Goal: Answer question/provide support: Share knowledge or assist other users

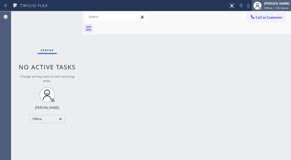
click at [269, 4] on div "[PERSON_NAME]" at bounding box center [276, 3] width 25 height 4
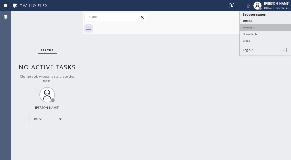
click at [256, 28] on button "Available" at bounding box center [265, 27] width 51 height 7
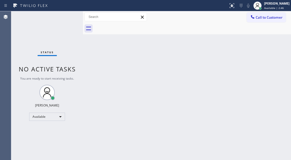
click at [74, 20] on div "Status No active tasks You are ready to start receiving tasks. [PERSON_NAME]" at bounding box center [47, 85] width 72 height 149
click at [269, 75] on div "Back to Dashboard Change Sender ID Customers Technicians Select a contact Outbo…" at bounding box center [187, 85] width 208 height 149
click at [64, 19] on div "Status No active tasks You are ready to start receiving tasks. [PERSON_NAME]" at bounding box center [47, 85] width 72 height 149
click at [67, 15] on div "Status No active tasks You are ready to start receiving tasks. [PERSON_NAME]" at bounding box center [47, 85] width 72 height 149
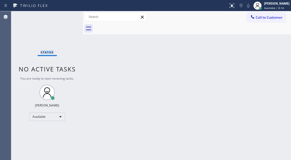
click at [67, 15] on div "Status No active tasks You are ready to start receiving tasks. [PERSON_NAME]" at bounding box center [47, 85] width 72 height 149
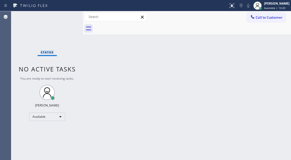
click at [70, 15] on div "Status No active tasks You are ready to start receiving tasks. [PERSON_NAME]" at bounding box center [47, 85] width 72 height 149
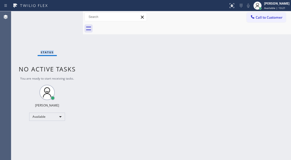
click at [70, 15] on div "Status No active tasks You are ready to start receiving tasks. [PERSON_NAME]" at bounding box center [47, 85] width 72 height 149
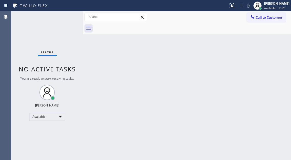
click at [265, 57] on div "Back to Dashboard Change Sender ID Customers Technicians Select a contact Outbo…" at bounding box center [187, 85] width 208 height 149
click at [79, 18] on div "Status No active tasks You are ready to start receiving tasks. [PERSON_NAME]" at bounding box center [47, 85] width 72 height 149
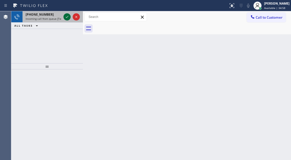
click at [69, 15] on icon at bounding box center [67, 17] width 6 height 6
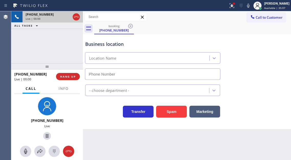
type input "[PHONE_NUMBER]"
click at [59, 90] on span "Info" at bounding box center [64, 88] width 10 height 5
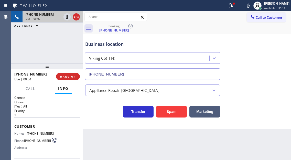
click at [31, 135] on span "[PHONE_NUMBER]" at bounding box center [40, 133] width 27 height 4
copy span "[PHONE_NUMBER]"
click at [75, 110] on h2 "Priority:" at bounding box center [46, 110] width 65 height 4
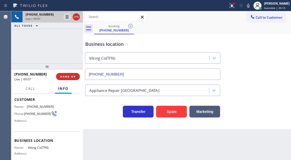
scroll to position [51, 0]
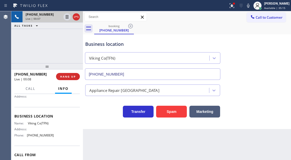
click at [38, 125] on span "Viking Co(TFN)" at bounding box center [41, 123] width 26 height 4
copy span "Viking Co(TFN)"
click at [237, 10] on button at bounding box center [231, 5] width 11 height 11
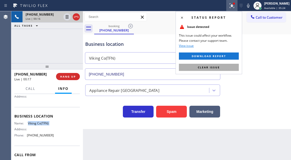
click at [226, 70] on button "Clear issue" at bounding box center [209, 67] width 60 height 7
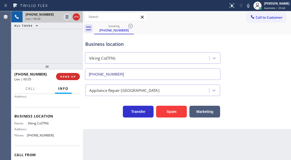
click at [89, 45] on div "Business location" at bounding box center [152, 44] width 135 height 7
click at [115, 43] on div "Business location" at bounding box center [152, 44] width 135 height 7
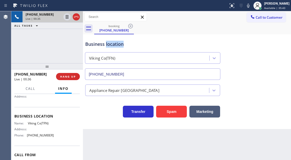
click at [115, 43] on div "Business location" at bounding box center [152, 44] width 135 height 7
click at [91, 45] on div "Business location" at bounding box center [152, 44] width 135 height 7
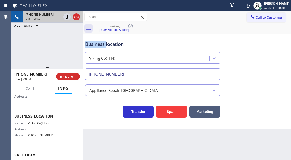
click at [91, 45] on div "Business location" at bounding box center [152, 44] width 135 height 7
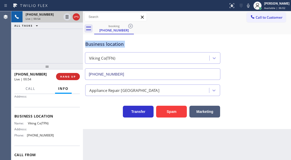
click at [91, 45] on div "Business location" at bounding box center [152, 44] width 135 height 7
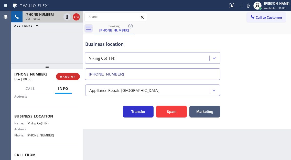
click at [78, 41] on div "[PHONE_NUMBER] Live | 00:55 ALL TASKS ALL TASKS ACTIVE TASKS TASKS IN WRAP UP" at bounding box center [47, 37] width 72 height 52
click at [100, 45] on div "Business location" at bounding box center [152, 44] width 135 height 7
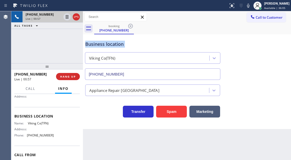
click at [100, 45] on div "Business location" at bounding box center [152, 44] width 135 height 7
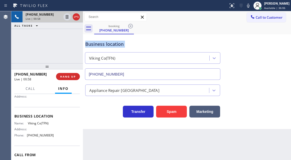
click at [100, 45] on div "Business location" at bounding box center [152, 44] width 135 height 7
click at [61, 45] on div "[PHONE_NUMBER] Live | 00:58 ALL TASKS ALL TASKS ACTIVE TASKS TASKS IN WRAP UP" at bounding box center [47, 37] width 72 height 52
click at [73, 77] on span "HANG UP" at bounding box center [68, 77] width 16 height 4
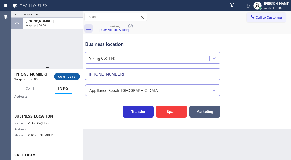
click at [73, 77] on span "COMPLETE" at bounding box center [67, 77] width 18 height 4
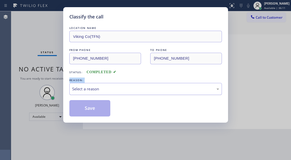
click at [123, 86] on div "Select a reason" at bounding box center [145, 89] width 147 height 6
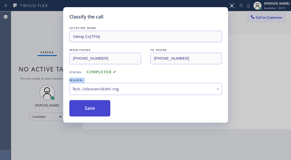
click at [98, 110] on button "Save" at bounding box center [89, 108] width 41 height 16
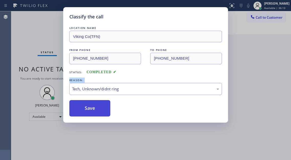
click at [98, 110] on button "Save" at bounding box center [89, 108] width 41 height 16
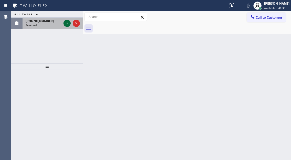
click at [67, 22] on icon at bounding box center [67, 23] width 6 height 6
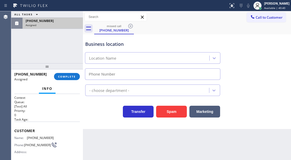
type input "[PHONE_NUMBER]"
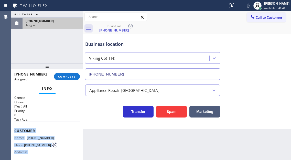
scroll to position [83, 0]
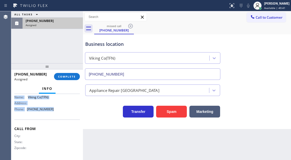
drag, startPoint x: 14, startPoint y: 129, endPoint x: 55, endPoint y: 117, distance: 42.7
click at [55, 117] on div "Context Queue: [Test] All Priority: 0 Task Age: Customer Name: [PHONE_NUMBER] P…" at bounding box center [47, 127] width 72 height 66
copy div "Customer Name: [PHONE_NUMBER] Phone: [PHONE_NUMBER] Address: Business location …"
click at [74, 75] on span "COMPLETE" at bounding box center [67, 77] width 18 height 4
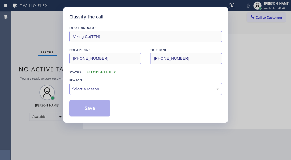
click at [131, 90] on div "Select a reason" at bounding box center [145, 89] width 147 height 6
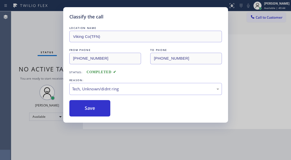
click at [93, 98] on div "LOCATION NAME Viking Co(TFN) FROM PHONE [PHONE_NUMBER] TO PHONE [PHONE_NUMBER] …" at bounding box center [145, 70] width 152 height 91
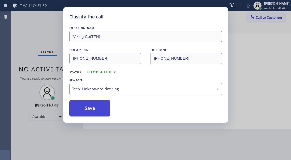
click at [95, 108] on button "Save" at bounding box center [89, 108] width 41 height 16
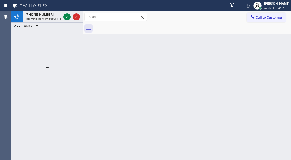
click at [280, 95] on div "Back to Dashboard Change Sender ID Customers Technicians Select a contact Outbo…" at bounding box center [187, 85] width 208 height 149
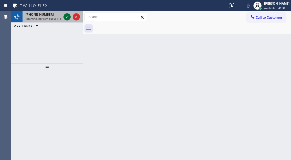
click at [67, 16] on icon at bounding box center [67, 17] width 6 height 6
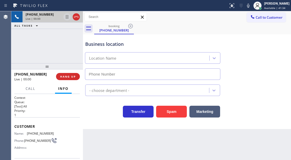
type input "[PHONE_NUMBER]"
click at [36, 134] on span "[PHONE_NUMBER]" at bounding box center [40, 133] width 27 height 4
copy span "[PHONE_NUMBER]"
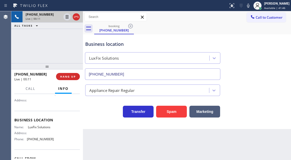
scroll to position [51, 0]
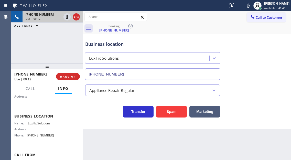
click at [39, 125] on span "LuxFix Solutions" at bounding box center [41, 123] width 26 height 4
copy span "LuxFix Solutions"
click at [80, 128] on div "Context Queue: [Test] All Priority: 1 Customer Name: [PHONE_NUMBER] Phone: [PHO…" at bounding box center [47, 127] width 72 height 66
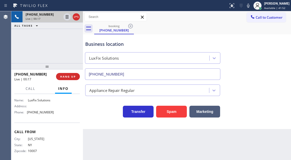
scroll to position [79, 0]
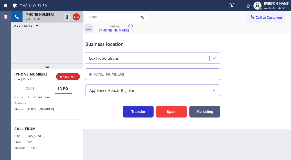
click at [94, 43] on div "Business location" at bounding box center [152, 44] width 135 height 7
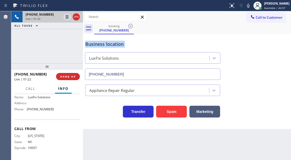
click at [94, 43] on div "Business location" at bounding box center [152, 44] width 135 height 7
click at [38, 44] on div "[PHONE_NUMBER] Live | 01:23 ALL TASKS ALL TASKS ACTIVE TASKS TASKS IN WRAP UP" at bounding box center [47, 37] width 72 height 52
click at [67, 18] on icon at bounding box center [67, 17] width 6 height 6
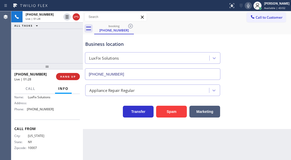
click at [251, 6] on icon at bounding box center [248, 6] width 6 height 6
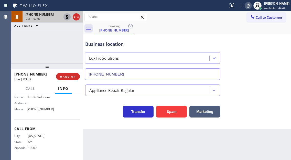
click at [65, 17] on icon at bounding box center [67, 17] width 6 height 6
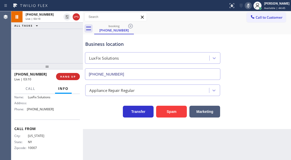
click at [251, 6] on icon at bounding box center [248, 6] width 6 height 6
click at [251, 4] on icon at bounding box center [248, 6] width 6 height 6
click at [251, 6] on icon at bounding box center [248, 6] width 6 height 6
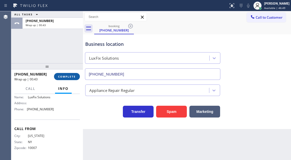
click at [69, 78] on span "COMPLETE" at bounding box center [67, 77] width 18 height 4
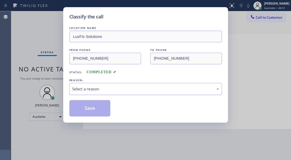
click at [103, 87] on div "Select a reason" at bounding box center [145, 89] width 147 height 6
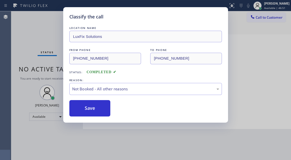
click at [94, 110] on button "Save" at bounding box center [89, 108] width 41 height 16
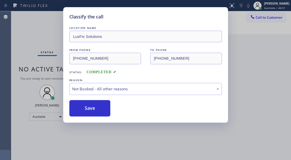
click at [94, 110] on button "Save" at bounding box center [89, 108] width 41 height 16
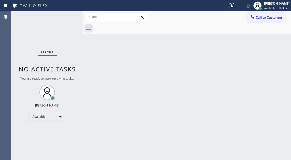
click at [63, 19] on div "Status No active tasks You are ready to start receiving tasks. [PERSON_NAME]" at bounding box center [47, 85] width 72 height 149
drag, startPoint x: 271, startPoint y: 50, endPoint x: 232, endPoint y: 40, distance: 39.6
click at [271, 50] on div "Back to Dashboard Change Sender ID Customers Technicians Select a contact Outbo…" at bounding box center [187, 85] width 208 height 149
click at [271, 55] on div "Back to Dashboard Change Sender ID Customers Technicians Select a contact Outbo…" at bounding box center [187, 85] width 208 height 149
click at [67, 15] on div "Status No active tasks You are ready to start receiving tasks. [PERSON_NAME]" at bounding box center [47, 85] width 72 height 149
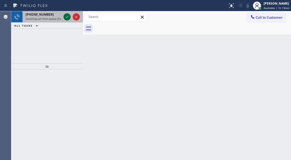
click at [67, 15] on icon at bounding box center [67, 17] width 6 height 6
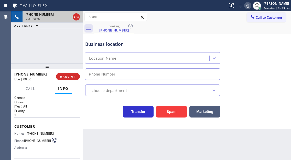
type input "[PHONE_NUMBER]"
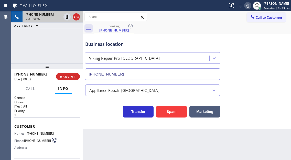
click at [40, 133] on span "[PHONE_NUMBER]" at bounding box center [40, 133] width 27 height 4
copy span "[PHONE_NUMBER]"
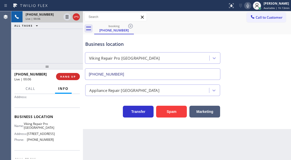
scroll to position [51, 0]
click at [41, 125] on span "Viking Repair Pro [GEOGRAPHIC_DATA]" at bounding box center [39, 125] width 30 height 8
copy span "Viking Repair Pro [GEOGRAPHIC_DATA]"
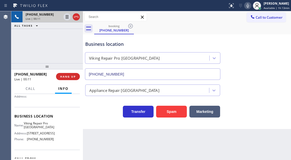
click at [39, 141] on span "[PHONE_NUMBER]" at bounding box center [40, 139] width 27 height 4
copy span "[PHONE_NUMBER]"
click at [71, 75] on span "HANG UP" at bounding box center [68, 77] width 16 height 4
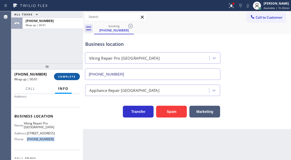
click at [64, 76] on span "COMPLETE" at bounding box center [67, 77] width 18 height 4
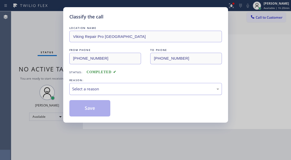
click at [114, 84] on div "Select a reason" at bounding box center [145, 89] width 152 height 12
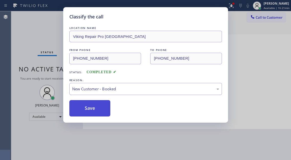
click at [99, 106] on button "Save" at bounding box center [89, 108] width 41 height 16
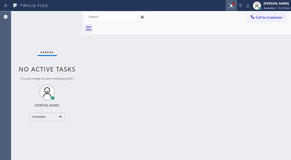
click at [230, 8] on icon at bounding box center [231, 5] width 5 height 5
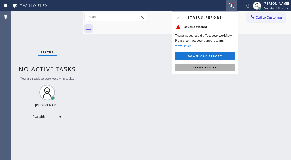
click at [223, 66] on button "Clear issues" at bounding box center [205, 67] width 60 height 7
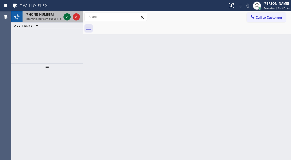
click at [66, 17] on icon at bounding box center [67, 17] width 6 height 6
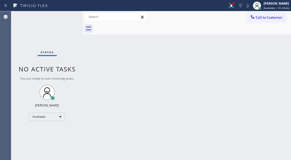
click at [65, 17] on div "Status No active tasks You are ready to start receiving tasks. [PERSON_NAME]" at bounding box center [47, 85] width 72 height 149
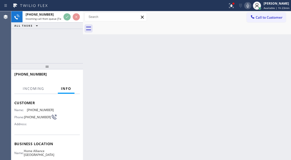
scroll to position [51, 0]
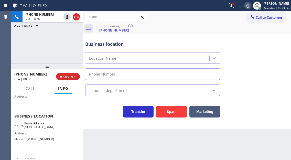
type input "[PHONE_NUMBER]"
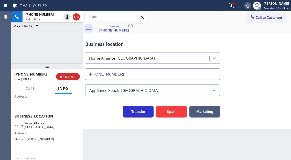
click at [276, 59] on div "Business location Home Alliance [GEOGRAPHIC_DATA] [PHONE_NUMBER]" at bounding box center [186, 57] width 205 height 46
click at [113, 42] on div "Business location" at bounding box center [152, 44] width 135 height 7
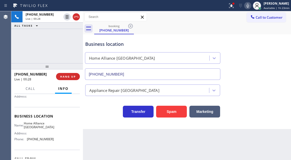
drag, startPoint x: 262, startPoint y: 32, endPoint x: 230, endPoint y: 49, distance: 36.6
click at [262, 32] on div "booking [PHONE_NUMBER]" at bounding box center [192, 29] width 197 height 12
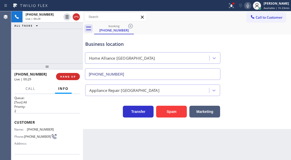
scroll to position [0, 0]
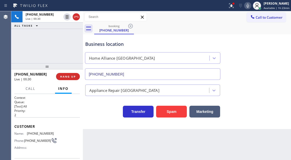
click at [32, 136] on div "Name: [PHONE_NUMBER] Phone: [PHONE_NUMBER] Address:" at bounding box center [33, 141] width 39 height 20
copy div "[PHONE_NUMBER]"
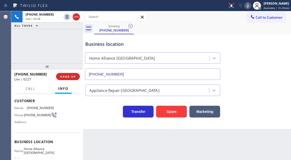
click at [33, 150] on span "Home Alliance [GEOGRAPHIC_DATA]" at bounding box center [39, 151] width 30 height 8
copy span "Home Alliance [GEOGRAPHIC_DATA]"
click at [76, 81] on div "[PHONE_NUMBER] Live | 04:13 HANG UP" at bounding box center [46, 76] width 65 height 13
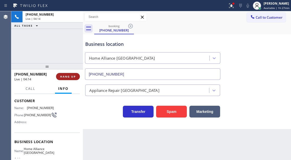
click at [71, 75] on span "HANG UP" at bounding box center [68, 77] width 16 height 4
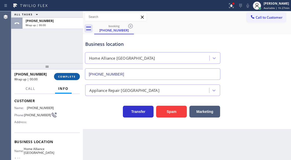
click at [71, 75] on span "COMPLETE" at bounding box center [67, 77] width 18 height 4
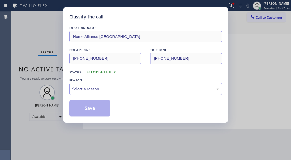
click at [118, 91] on div "Select a reason" at bounding box center [145, 89] width 147 height 6
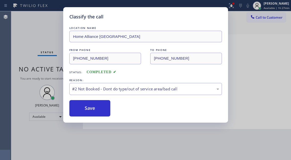
click at [91, 107] on button "Save" at bounding box center [89, 108] width 41 height 16
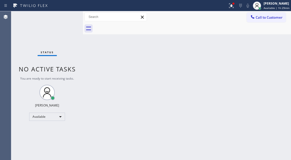
click at [277, 57] on div "Back to Dashboard Change Sender ID Customers Technicians Select a contact Outbo…" at bounding box center [187, 85] width 208 height 149
click at [233, 6] on icon at bounding box center [231, 5] width 3 height 2
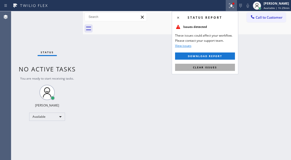
click at [225, 70] on button "Clear issues" at bounding box center [205, 67] width 60 height 7
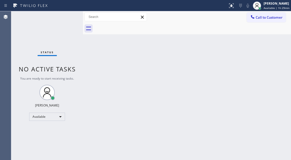
click at [264, 61] on div "Back to Dashboard Change Sender ID Customers Technicians Select a contact Outbo…" at bounding box center [187, 85] width 208 height 149
click at [63, 15] on div "Status No active tasks You are ready to start receiving tasks. [PERSON_NAME]" at bounding box center [47, 85] width 72 height 149
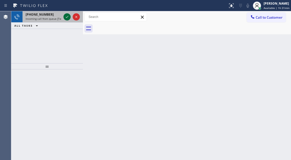
click at [68, 15] on icon at bounding box center [67, 17] width 6 height 6
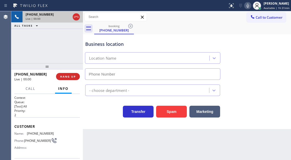
type input "[PHONE_NUMBER]"
click at [28, 135] on span "[PHONE_NUMBER]" at bounding box center [40, 133] width 27 height 4
click at [76, 117] on div "Context Queue: [Test] All Priority: 2 Customer Name: [PHONE_NUMBER] Phone: [PHO…" at bounding box center [46, 126] width 65 height 63
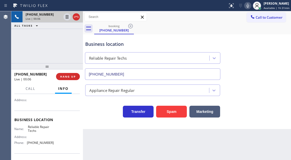
scroll to position [51, 0]
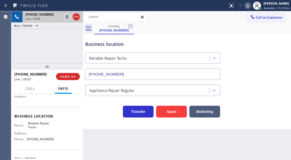
click at [34, 126] on span "Reliable Repair Techs" at bounding box center [41, 125] width 26 height 8
click at [42, 140] on span "[PHONE_NUMBER]" at bounding box center [40, 139] width 27 height 4
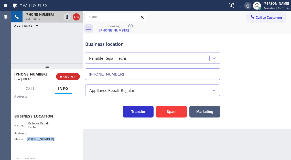
click at [42, 140] on span "[PHONE_NUMBER]" at bounding box center [40, 139] width 27 height 4
click at [66, 16] on icon at bounding box center [67, 17] width 3 height 4
click at [67, 16] on icon at bounding box center [67, 17] width 4 height 4
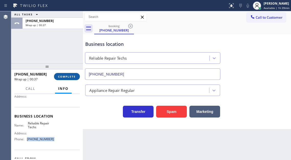
click at [72, 75] on span "COMPLETE" at bounding box center [67, 77] width 18 height 4
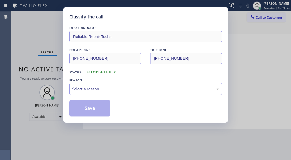
click at [90, 88] on div "Select a reason" at bounding box center [145, 89] width 147 height 6
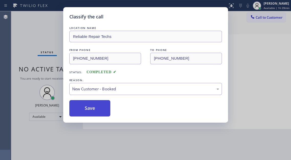
click at [88, 104] on button "Save" at bounding box center [89, 108] width 41 height 16
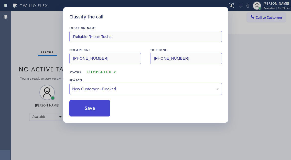
click at [88, 104] on button "Save" at bounding box center [89, 108] width 41 height 16
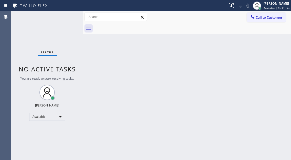
click at [68, 16] on div "Status No active tasks You are ready to start receiving tasks. [PERSON_NAME]" at bounding box center [47, 85] width 72 height 149
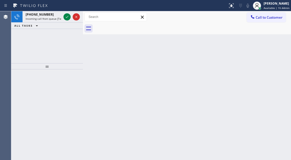
drag, startPoint x: 265, startPoint y: 50, endPoint x: 256, endPoint y: 49, distance: 9.0
click at [265, 50] on div "Back to Dashboard Change Sender ID Customers Technicians Select a contact Outbo…" at bounding box center [187, 85] width 208 height 149
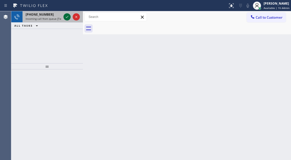
click at [67, 17] on icon at bounding box center [67, 17] width 6 height 6
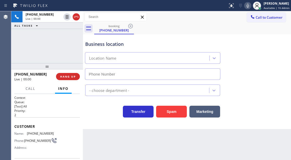
click at [30, 135] on span "[PHONE_NUMBER]" at bounding box center [40, 133] width 27 height 4
type input "[PHONE_NUMBER]"
click at [30, 135] on span "[PHONE_NUMBER]" at bounding box center [40, 133] width 27 height 4
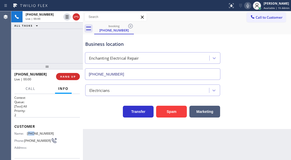
click at [30, 135] on span "[PHONE_NUMBER]" at bounding box center [40, 133] width 27 height 4
click at [114, 131] on div "Back to Dashboard Change Sender ID Customers Technicians Select a contact Outbo…" at bounding box center [187, 85] width 208 height 149
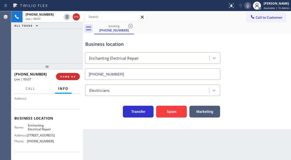
scroll to position [51, 0]
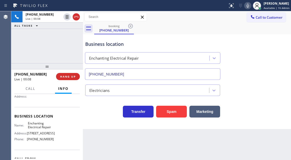
click at [44, 129] on span "Enchanting Electrical Repair" at bounding box center [41, 125] width 26 height 8
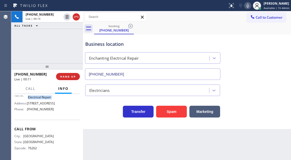
scroll to position [99, 0]
click at [43, 108] on span "[PHONE_NUMBER]" at bounding box center [40, 109] width 27 height 4
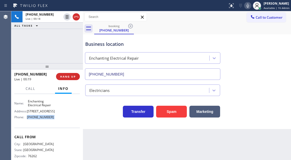
drag, startPoint x: 38, startPoint y: 124, endPoint x: 28, endPoint y: 122, distance: 9.8
click at [28, 113] on span "[STREET_ADDRESS]" at bounding box center [41, 111] width 28 height 4
click at [69, 75] on span "HANG UP" at bounding box center [68, 77] width 16 height 4
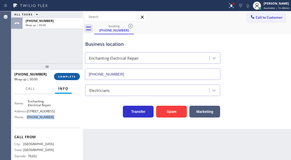
click at [69, 75] on span "COMPLETE" at bounding box center [67, 77] width 18 height 4
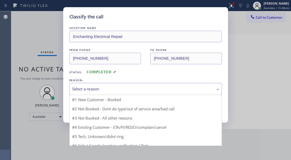
click at [111, 84] on div "Select a reason" at bounding box center [145, 89] width 152 height 12
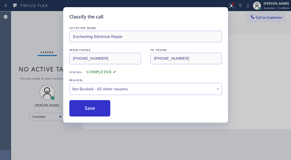
click at [107, 111] on button "Save" at bounding box center [89, 108] width 41 height 16
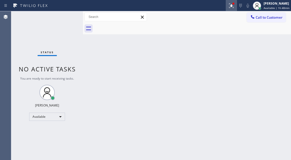
click at [229, 6] on icon at bounding box center [231, 6] width 6 height 6
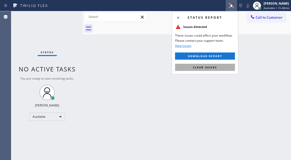
click at [217, 70] on button "Clear issues" at bounding box center [205, 67] width 60 height 7
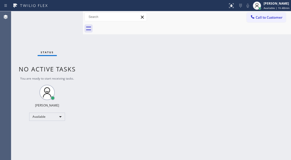
click at [87, 47] on div "Back to Dashboard Change Sender ID Customers Technicians Select a contact Outbo…" at bounding box center [187, 85] width 208 height 149
click at [76, 14] on div "Status No active tasks You are ready to start receiving tasks. [PERSON_NAME]" at bounding box center [47, 85] width 72 height 149
click at [59, 15] on div "Status No active tasks You are ready to start receiving tasks. [PERSON_NAME]" at bounding box center [47, 85] width 72 height 149
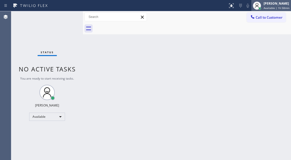
click at [269, 5] on div "[PERSON_NAME]" at bounding box center [276, 3] width 26 height 4
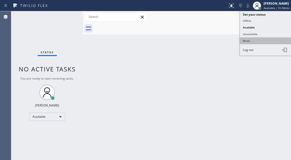
click at [262, 41] on button "Break" at bounding box center [265, 40] width 51 height 7
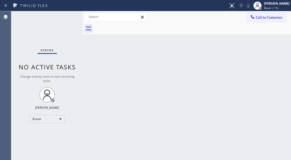
click at [275, 91] on div "Back to Dashboard Change Sender ID Customers Technicians Select a contact Outbo…" at bounding box center [187, 85] width 208 height 149
click at [271, 8] on span "Break | 14:42" at bounding box center [272, 8] width 17 height 4
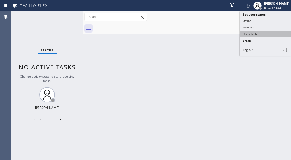
click at [257, 31] on button "Unavailable" at bounding box center [265, 34] width 51 height 7
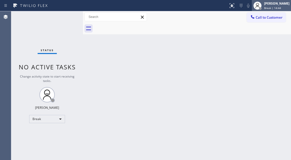
click at [268, 10] on div "[PERSON_NAME] Break | 14:44" at bounding box center [271, 5] width 39 height 11
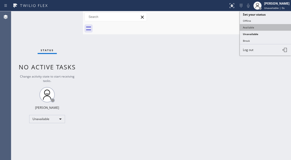
click at [259, 25] on button "Available" at bounding box center [265, 27] width 51 height 7
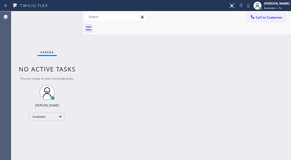
click at [267, 52] on div "Back to Dashboard Change Sender ID Customers Technicians Select a contact Outbo…" at bounding box center [187, 85] width 208 height 149
click at [62, 21] on div "Status No active tasks You are ready to start receiving tasks. [PERSON_NAME]" at bounding box center [47, 85] width 72 height 149
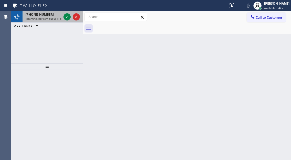
click at [58, 17] on span "Incoming call from queue [Test] All" at bounding box center [47, 19] width 42 height 4
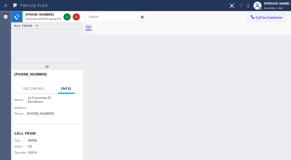
scroll to position [51, 0]
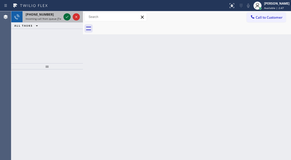
click at [66, 19] on icon at bounding box center [67, 17] width 6 height 6
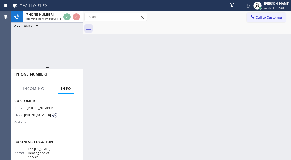
scroll to position [51, 0]
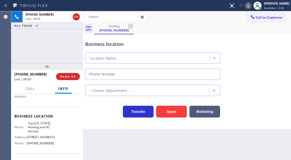
type input "[PHONE_NUMBER]"
click at [35, 132] on span "Top [US_STATE] Heating and AC Service" at bounding box center [41, 127] width 26 height 12
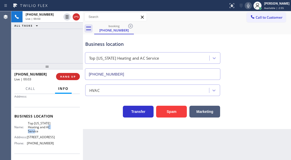
click at [35, 132] on span "Top [US_STATE] Heating and AC Service" at bounding box center [41, 127] width 26 height 12
click at [80, 132] on div "Context Queue: [Test] All Priority: 1 Customer Name: [PHONE_NUMBER] Phone: [PHO…" at bounding box center [47, 127] width 72 height 66
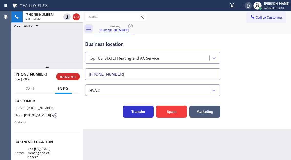
click at [36, 114] on span "[PHONE_NUMBER]" at bounding box center [37, 115] width 27 height 4
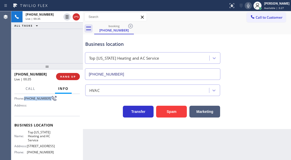
scroll to position [51, 0]
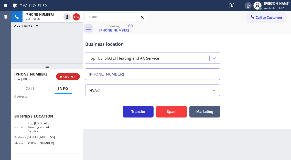
click at [47, 142] on div "Name: Top [US_STATE] Heating and AC Service Address: [STREET_ADDRESS] Phone: [P…" at bounding box center [33, 134] width 39 height 26
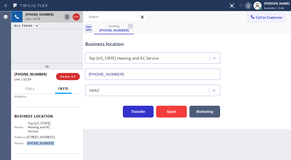
click at [68, 17] on icon at bounding box center [67, 17] width 3 height 4
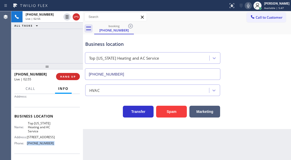
click at [251, 6] on icon at bounding box center [248, 6] width 6 height 6
click at [276, 76] on div "Business location Top [US_STATE] Heating and AC Service [PHONE_NUMBER]" at bounding box center [186, 57] width 205 height 46
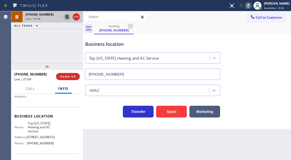
click at [68, 18] on icon at bounding box center [67, 17] width 4 height 4
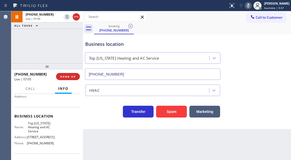
click at [253, 10] on div "Status report No issues detected If you experience an issue, please download th…" at bounding box center [258, 5] width 65 height 11
click at [252, 9] on button at bounding box center [248, 5] width 7 height 7
click at [271, 94] on div "HVAC" at bounding box center [186, 89] width 205 height 14
click at [56, 42] on div "[PHONE_NUMBER] Live | 08:00 ALL TASKS ALL TASKS ACTIVE TASKS TASKS IN WRAP UP" at bounding box center [47, 37] width 72 height 52
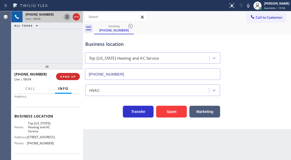
click at [67, 17] on icon at bounding box center [67, 17] width 6 height 6
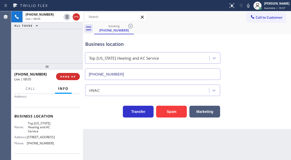
click at [251, 5] on icon at bounding box center [248, 6] width 6 height 6
click at [277, 56] on div "Business location Top [US_STATE] Heating and AC Service [PHONE_NUMBER]" at bounding box center [186, 57] width 205 height 46
drag, startPoint x: 276, startPoint y: 79, endPoint x: 264, endPoint y: 57, distance: 25.1
click at [276, 79] on div "Business location Top [US_STATE] Heating and AC Service [PHONE_NUMBER]" at bounding box center [186, 57] width 205 height 46
click at [251, 4] on icon at bounding box center [248, 6] width 6 height 6
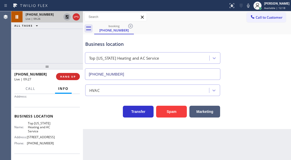
click at [65, 18] on icon at bounding box center [67, 17] width 6 height 6
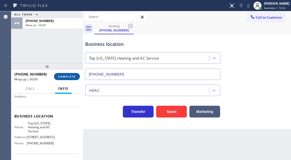
click at [68, 78] on span "COMPLETE" at bounding box center [67, 77] width 18 height 4
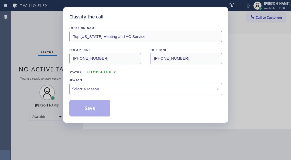
click at [109, 91] on div "Select a reason" at bounding box center [145, 89] width 147 height 6
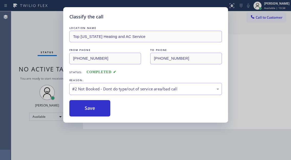
click at [93, 108] on button "Save" at bounding box center [89, 108] width 41 height 16
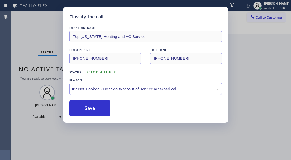
click at [93, 108] on button "Save" at bounding box center [89, 108] width 41 height 16
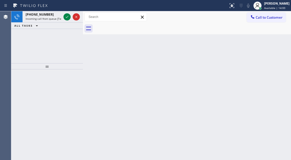
click at [279, 64] on div "Back to Dashboard Change Sender ID Customers Technicians Select a contact Outbo…" at bounding box center [187, 85] width 208 height 149
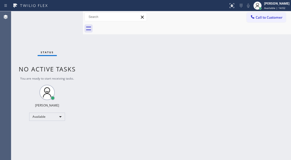
click at [65, 18] on div "Status No active tasks You are ready to start receiving tasks. [PERSON_NAME]" at bounding box center [47, 85] width 72 height 149
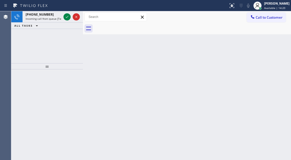
drag, startPoint x: 279, startPoint y: 54, endPoint x: 222, endPoint y: 43, distance: 57.8
click at [279, 54] on div "Back to Dashboard Change Sender ID Customers Technicians Select a contact Outbo…" at bounding box center [187, 85] width 208 height 149
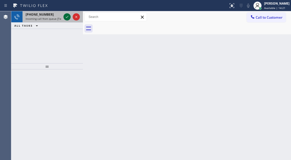
click at [66, 17] on icon at bounding box center [67, 17] width 6 height 6
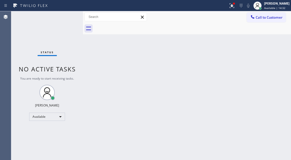
drag, startPoint x: 268, startPoint y: 78, endPoint x: 234, endPoint y: 38, distance: 52.6
click at [268, 78] on div "Back to Dashboard Change Sender ID Customers Technicians Select a contact Outbo…" at bounding box center [187, 85] width 208 height 149
click at [267, 65] on div "Back to Dashboard Change Sender ID Customers Technicians Select a contact Outbo…" at bounding box center [187, 85] width 208 height 149
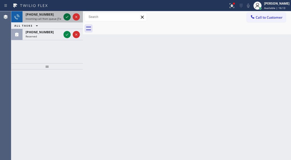
click at [65, 16] on icon at bounding box center [67, 17] width 6 height 6
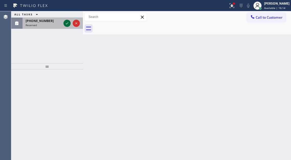
click at [66, 24] on icon at bounding box center [67, 23] width 6 height 6
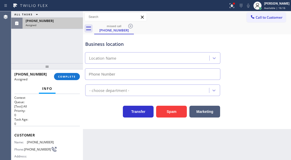
type input "[PHONE_NUMBER]"
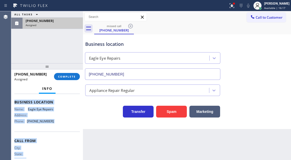
scroll to position [87, 0]
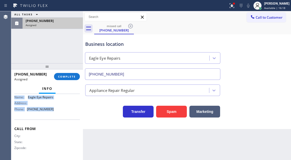
drag, startPoint x: 13, startPoint y: 131, endPoint x: 54, endPoint y: 112, distance: 44.4
click at [54, 112] on div "Context Queue: [Test] All Priority: 0 Task Age: Customer Name: [PHONE_NUMBER] P…" at bounding box center [47, 127] width 72 height 66
click at [78, 74] on button "COMPLETE" at bounding box center [67, 76] width 26 height 7
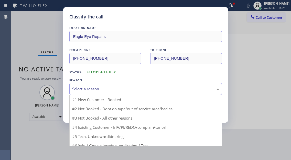
click at [119, 92] on div "Select a reason" at bounding box center [145, 89] width 152 height 12
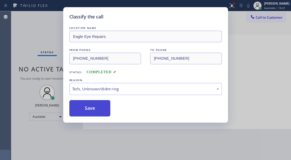
click at [103, 112] on button "Save" at bounding box center [89, 108] width 41 height 16
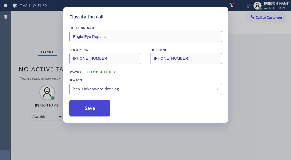
click at [103, 112] on button "Save" at bounding box center [89, 108] width 41 height 16
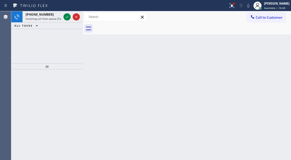
click at [269, 69] on div "Back to Dashboard Change Sender ID Customers Technicians Select a contact Outbo…" at bounding box center [187, 85] width 208 height 149
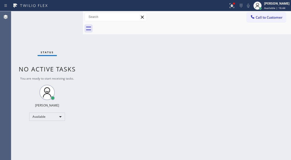
click at [67, 17] on div "Status No active tasks You are ready to start receiving tasks. [PERSON_NAME]" at bounding box center [47, 85] width 72 height 149
click at [69, 14] on div "Status No active tasks You are ready to start receiving tasks. [PERSON_NAME]" at bounding box center [47, 85] width 72 height 149
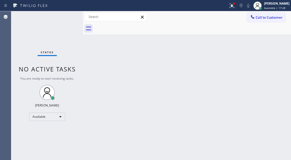
click at [69, 14] on div "Status No active tasks You are ready to start receiving tasks. [PERSON_NAME]" at bounding box center [47, 85] width 72 height 149
click at [234, 5] on icon at bounding box center [232, 6] width 6 height 6
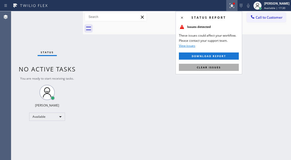
click at [237, 70] on button "Clear issues" at bounding box center [209, 67] width 60 height 7
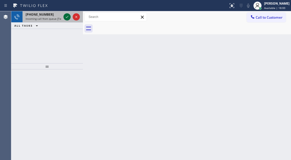
click at [67, 17] on icon at bounding box center [67, 17] width 6 height 6
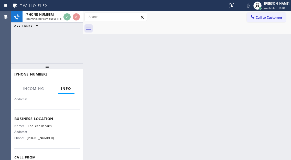
scroll to position [51, 0]
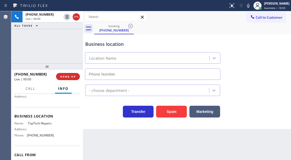
click at [45, 124] on span "TopTech Repairs" at bounding box center [41, 123] width 26 height 4
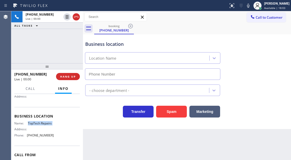
click at [45, 124] on span "TopTech Repairs" at bounding box center [41, 123] width 26 height 4
type input "[PHONE_NUMBER]"
click at [45, 124] on span "TopTech Repairs" at bounding box center [41, 123] width 26 height 4
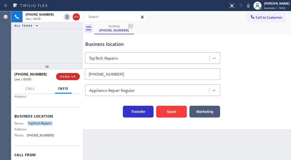
click at [45, 124] on span "TopTech Repairs" at bounding box center [41, 123] width 26 height 4
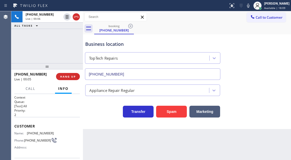
scroll to position [0, 0]
click at [41, 132] on span "[PHONE_NUMBER]" at bounding box center [40, 133] width 27 height 4
click at [158, 45] on div "Business location" at bounding box center [152, 44] width 135 height 7
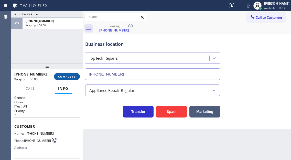
click at [70, 77] on span "COMPLETE" at bounding box center [67, 77] width 18 height 4
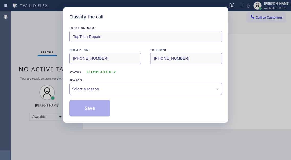
click at [124, 89] on div "Select a reason" at bounding box center [145, 89] width 147 height 6
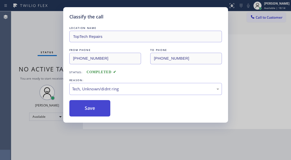
click at [101, 104] on button "Save" at bounding box center [89, 108] width 41 height 16
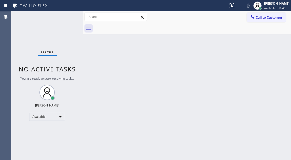
click at [272, 35] on div "Back to Dashboard Change Sender ID Customers Technicians Select a contact Outbo…" at bounding box center [187, 85] width 208 height 149
click at [74, 17] on div "Status No active tasks You are ready to start receiving tasks. [PERSON_NAME]" at bounding box center [47, 85] width 72 height 149
click at [69, 14] on div "Status No active tasks You are ready to start receiving tasks. [PERSON_NAME]" at bounding box center [47, 85] width 72 height 149
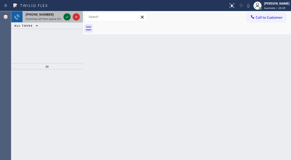
click at [69, 14] on icon at bounding box center [67, 17] width 6 height 6
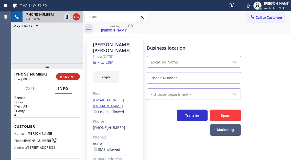
type input "[PHONE_NUMBER]"
click at [112, 60] on link "link to CRM" at bounding box center [103, 62] width 21 height 5
click at [35, 140] on span "[PHONE_NUMBER]" at bounding box center [37, 141] width 27 height 4
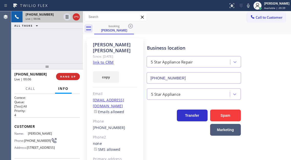
click at [192, 42] on div "Business location 5 Star Appliance Repair [PHONE_NUMBER]" at bounding box center [194, 61] width 96 height 44
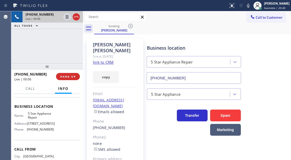
scroll to position [77, 0]
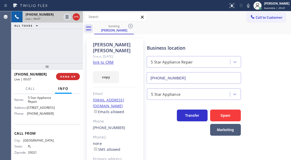
click at [36, 104] on span "5 Star Appliance Repair" at bounding box center [41, 100] width 26 height 8
click at [69, 77] on span "HANG UP" at bounding box center [68, 77] width 16 height 4
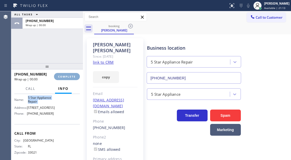
click at [69, 77] on span "COMPLETE" at bounding box center [67, 77] width 18 height 4
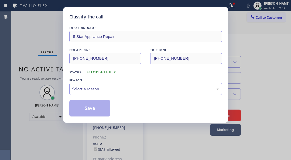
click at [69, 77] on div "LOCATION NAME 5 Star Appliance Repair FROM PHONE [PHONE_NUMBER] TO PHONE [PHONE…" at bounding box center [145, 70] width 152 height 91
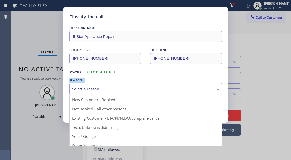
click at [152, 89] on div "Select a reason" at bounding box center [145, 89] width 147 height 6
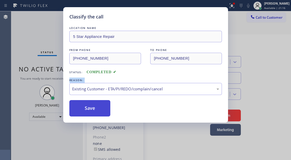
click at [108, 110] on button "Save" at bounding box center [89, 108] width 41 height 16
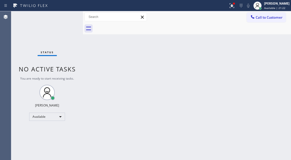
click at [67, 18] on div "Status No active tasks You are ready to start receiving tasks. [PERSON_NAME]" at bounding box center [47, 85] width 72 height 149
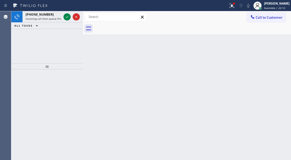
click at [270, 75] on div "Back to Dashboard Change Sender ID Customers Technicians Select a contact Outbo…" at bounding box center [187, 85] width 208 height 149
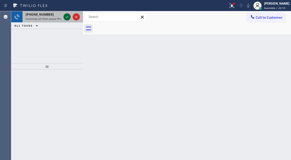
click at [66, 18] on icon at bounding box center [67, 17] width 6 height 6
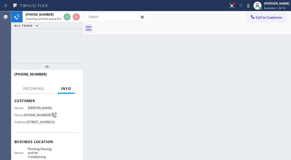
scroll to position [51, 0]
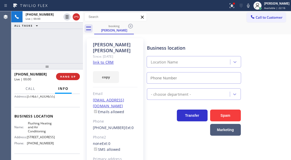
click at [30, 129] on div "Business location Name: Flushing Heating and Air Conditioning Address: [STREET_…" at bounding box center [46, 130] width 65 height 47
type input "[PHONE_NUMBER]"
click at [34, 133] on span "Flushing Heating and Air Conditioning" at bounding box center [41, 127] width 26 height 12
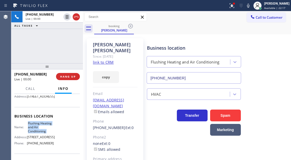
click at [34, 133] on span "Flushing Heating and Air Conditioning" at bounding box center [41, 127] width 26 height 12
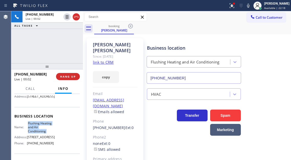
click at [109, 60] on link "link to CRM" at bounding box center [103, 62] width 21 height 5
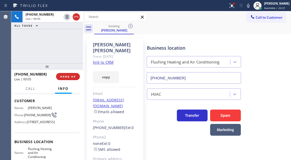
click at [31, 113] on span "[PHONE_NUMBER]" at bounding box center [37, 115] width 27 height 4
click at [80, 113] on div "Context Queue: Primary HVAC Priority: 1 Customer Name: [PERSON_NAME] Phone: [PH…" at bounding box center [47, 127] width 72 height 66
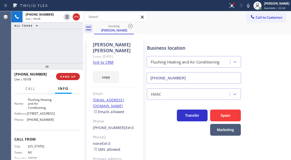
scroll to position [77, 0]
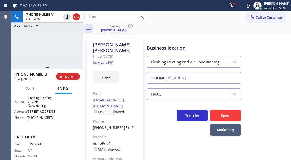
click at [34, 107] on span "Flushing Heating and Air Conditioning" at bounding box center [41, 102] width 26 height 12
click at [62, 40] on div "[PHONE_NUMBER] Live | 00:36 ALL TASKS ALL TASKS ACTIVE TASKS TASKS IN WRAP UP" at bounding box center [47, 37] width 72 height 52
click at [68, 33] on div "[PHONE_NUMBER] Live | 00:39 ALL TASKS ALL TASKS ACTIVE TASKS TASKS IN WRAP UP" at bounding box center [47, 37] width 72 height 52
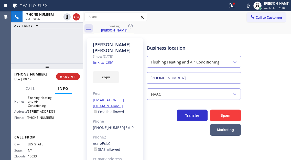
click at [57, 48] on div "[PHONE_NUMBER] Live | 00:47 ALL TASKS ALL TASKS ACTIVE TASKS TASKS IN WRAP UP" at bounding box center [47, 37] width 72 height 52
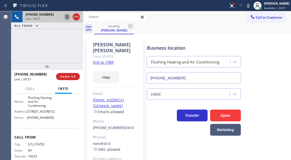
click at [67, 16] on icon at bounding box center [67, 17] width 6 height 6
click at [64, 17] on icon at bounding box center [67, 17] width 6 height 6
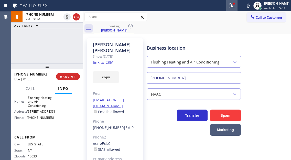
click at [237, 6] on div at bounding box center [231, 6] width 11 height 6
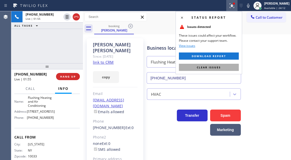
click at [229, 65] on button "Clear issues" at bounding box center [209, 67] width 60 height 7
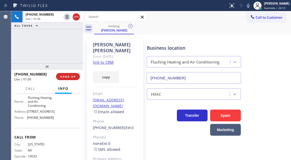
click at [56, 33] on div "[PHONE_NUMBER] Live | 01:56 ALL TASKS ALL TASKS ACTIVE TASKS TASKS IN WRAP UP" at bounding box center [47, 37] width 72 height 52
click at [48, 36] on div "[PHONE_NUMBER] Live | 02:04 ALL TASKS ALL TASKS ACTIVE TASKS TASKS IN WRAP UP" at bounding box center [47, 37] width 72 height 52
click at [69, 75] on span "HANG UP" at bounding box center [68, 77] width 16 height 4
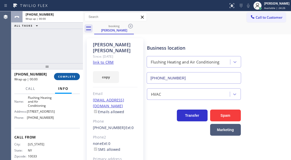
click at [69, 75] on span "COMPLETE" at bounding box center [67, 77] width 18 height 4
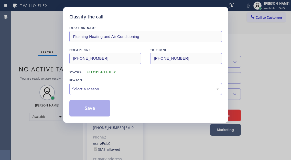
click at [69, 75] on div "LOCATION NAME Flushing Heating and Air Conditioning FROM PHONE [PHONE_NUMBER] T…" at bounding box center [145, 70] width 152 height 91
click at [113, 95] on div "LOCATION NAME Flushing Heating and Air Conditioning FROM PHONE [PHONE_NUMBER] T…" at bounding box center [145, 70] width 152 height 91
click at [113, 94] on div "Select a reason" at bounding box center [145, 89] width 152 height 12
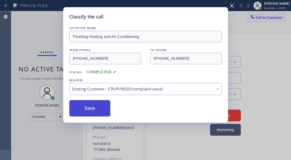
click at [107, 111] on button "Save" at bounding box center [89, 108] width 41 height 16
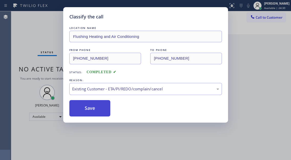
click at [107, 111] on button "Save" at bounding box center [89, 108] width 41 height 16
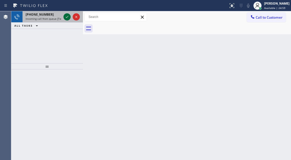
click at [67, 17] on icon at bounding box center [67, 17] width 6 height 6
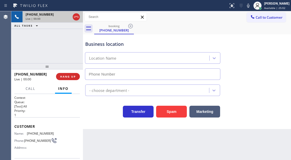
type input "[PHONE_NUMBER]"
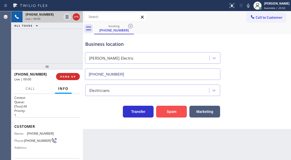
click at [168, 115] on button "Spam" at bounding box center [171, 112] width 31 height 12
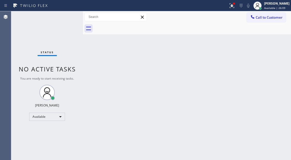
click at [263, 42] on div "Back to Dashboard Change Sender ID Customers Technicians Select a contact Outbo…" at bounding box center [187, 85] width 208 height 149
click at [66, 19] on div "Status No active tasks You are ready to start receiving tasks. [PERSON_NAME]" at bounding box center [47, 85] width 72 height 149
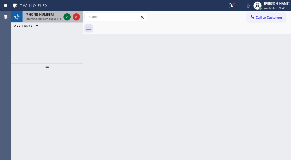
click at [66, 19] on icon at bounding box center [67, 17] width 6 height 6
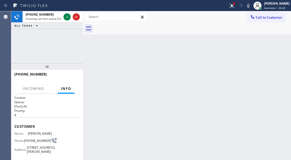
click at [31, 142] on span "[PHONE_NUMBER]" at bounding box center [37, 141] width 27 height 4
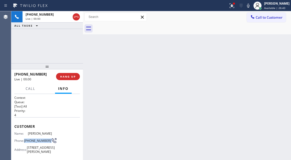
click at [31, 142] on span "[PHONE_NUMBER]" at bounding box center [37, 141] width 27 height 4
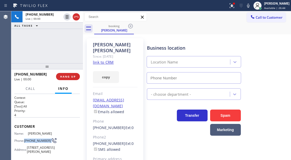
type input "[PHONE_NUMBER]"
click at [112, 60] on link "link to CRM" at bounding box center [103, 62] width 21 height 5
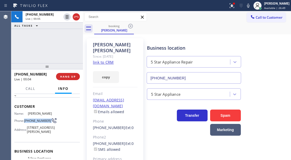
scroll to position [51, 0]
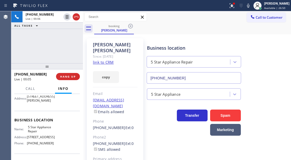
click at [35, 133] on span "5 Star Appliance Repair" at bounding box center [41, 129] width 26 height 8
click at [63, 42] on div "[PHONE_NUMBER] Live | 00:49 ALL TASKS ALL TASKS ACTIVE TASKS TASKS IN WRAP UP" at bounding box center [47, 37] width 72 height 52
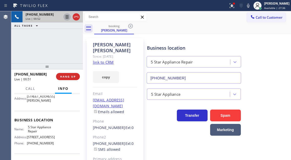
click at [66, 17] on icon at bounding box center [67, 17] width 6 height 6
click at [65, 17] on icon at bounding box center [67, 17] width 6 height 6
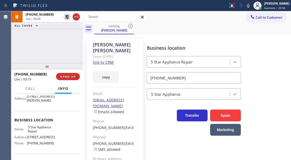
drag, startPoint x: 237, startPoint y: 5, endPoint x: 235, endPoint y: 18, distance: 12.9
click at [235, 5] on icon at bounding box center [232, 6] width 6 height 6
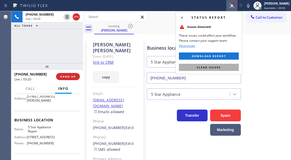
click at [233, 67] on button "Clear issues" at bounding box center [209, 67] width 60 height 7
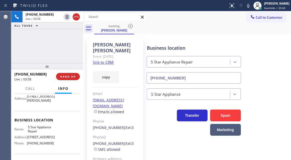
click at [73, 47] on div "[PHONE_NUMBER] Live | 03:58 ALL TASKS ALL TASKS ACTIVE TASKS TASKS IN WRAP UP" at bounding box center [47, 37] width 72 height 52
click at [59, 49] on div "[PHONE_NUMBER] Live | 04:03 ALL TASKS ALL TASKS ACTIVE TASKS TASKS IN WRAP UP" at bounding box center [47, 37] width 72 height 52
click at [75, 76] on span "HANG UP" at bounding box center [68, 77] width 16 height 4
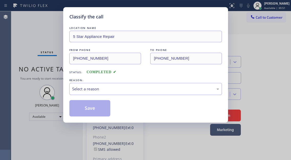
click at [75, 76] on div "LOCATION NAME 5 Star Appliance Repair FROM PHONE [PHONE_NUMBER] TO PHONE [PHONE…" at bounding box center [145, 70] width 152 height 91
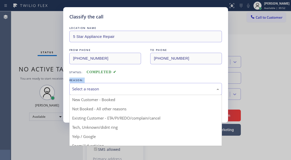
click at [151, 88] on div "Select a reason" at bounding box center [145, 89] width 147 height 6
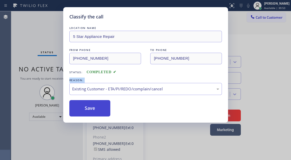
click at [99, 105] on button "Save" at bounding box center [89, 108] width 41 height 16
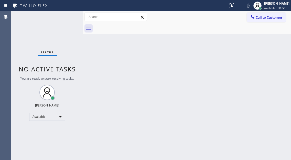
click at [60, 19] on div "Status No active tasks You are ready to start receiving tasks. [PERSON_NAME]" at bounding box center [47, 85] width 72 height 149
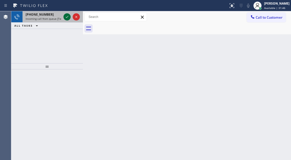
click at [67, 19] on icon at bounding box center [67, 17] width 6 height 6
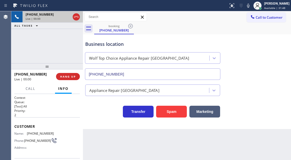
type input "[PHONE_NUMBER]"
click at [167, 111] on button "Spam" at bounding box center [171, 112] width 31 height 12
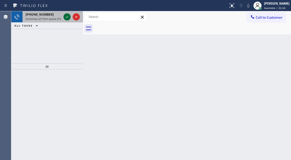
click at [69, 16] on icon at bounding box center [67, 17] width 6 height 6
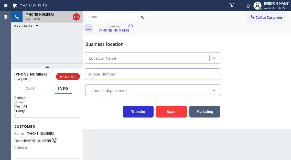
type input "[PHONE_NUMBER]"
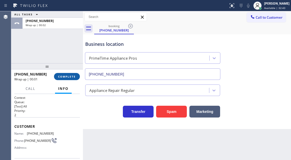
click at [72, 77] on span "COMPLETE" at bounding box center [67, 77] width 18 height 4
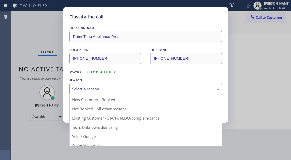
click at [111, 90] on div "Select a reason" at bounding box center [145, 89] width 147 height 6
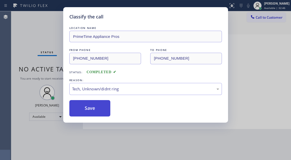
click at [94, 112] on button "Save" at bounding box center [89, 108] width 41 height 16
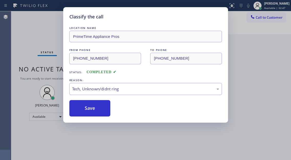
click at [56, 30] on div "Classify the call LOCATION NAME Viking Co(TFN) FROM PHONE [PHONE_NUMBER] TO PHO…" at bounding box center [151, 85] width 280 height 149
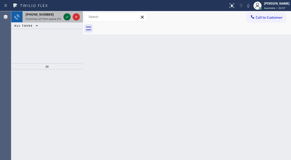
click at [67, 17] on icon at bounding box center [67, 17] width 6 height 6
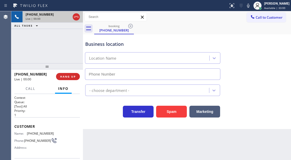
type input "[PHONE_NUMBER]"
click at [250, 6] on icon at bounding box center [248, 6] width 6 height 6
click at [251, 3] on icon at bounding box center [248, 6] width 6 height 6
click at [62, 45] on div "[PHONE_NUMBER] Live | 00:57 ALL TASKS ALL TASKS ACTIVE TASKS TASKS IN WRAP UP" at bounding box center [47, 37] width 72 height 52
click at [35, 136] on div "Name: [PHONE_NUMBER] Phone: [PHONE_NUMBER] Address:" at bounding box center [33, 141] width 39 height 20
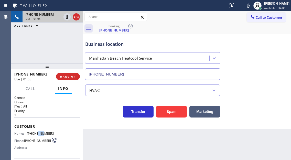
click at [35, 136] on div "Name: [PHONE_NUMBER] Phone: [PHONE_NUMBER] Address:" at bounding box center [33, 141] width 39 height 20
click at [31, 141] on span "[PHONE_NUMBER]" at bounding box center [37, 141] width 27 height 4
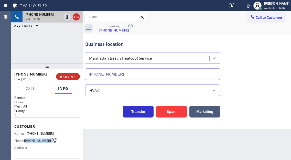
click at [31, 141] on span "[PHONE_NUMBER]" at bounding box center [37, 141] width 27 height 4
click at [34, 133] on span "[PHONE_NUMBER]" at bounding box center [40, 133] width 27 height 4
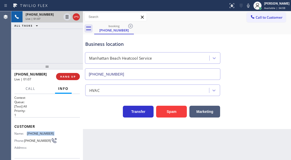
click at [34, 133] on span "[PHONE_NUMBER]" at bounding box center [40, 133] width 27 height 4
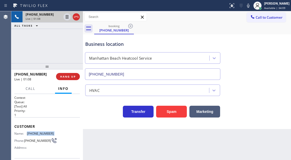
click at [34, 133] on span "[PHONE_NUMBER]" at bounding box center [40, 133] width 27 height 4
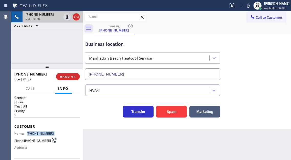
click at [34, 133] on span "[PHONE_NUMBER]" at bounding box center [40, 133] width 27 height 4
click at [35, 140] on span "[PHONE_NUMBER]" at bounding box center [37, 141] width 27 height 4
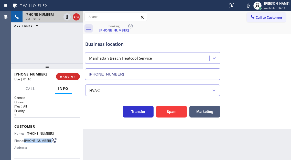
click at [35, 140] on span "[PHONE_NUMBER]" at bounding box center [37, 141] width 27 height 4
click at [37, 135] on span "[PHONE_NUMBER]" at bounding box center [40, 133] width 27 height 4
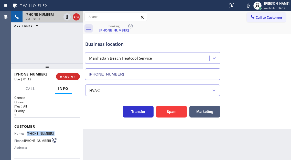
click at [37, 135] on span "[PHONE_NUMBER]" at bounding box center [40, 133] width 27 height 4
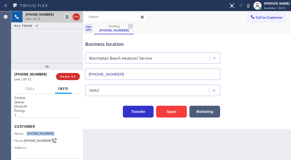
click at [37, 135] on span "[PHONE_NUMBER]" at bounding box center [40, 133] width 27 height 4
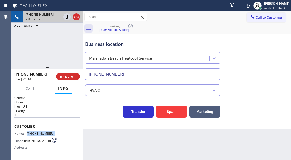
click at [37, 135] on span "[PHONE_NUMBER]" at bounding box center [40, 133] width 27 height 4
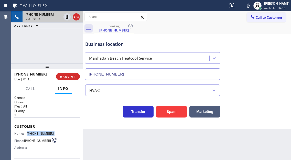
click at [37, 135] on span "[PHONE_NUMBER]" at bounding box center [40, 133] width 27 height 4
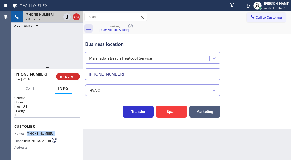
click at [37, 135] on span "[PHONE_NUMBER]" at bounding box center [40, 133] width 27 height 4
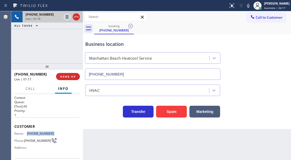
click at [37, 135] on span "[PHONE_NUMBER]" at bounding box center [40, 133] width 27 height 4
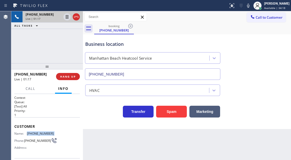
click at [37, 135] on span "[PHONE_NUMBER]" at bounding box center [40, 133] width 27 height 4
click at [31, 141] on span "[PHONE_NUMBER]" at bounding box center [37, 141] width 27 height 4
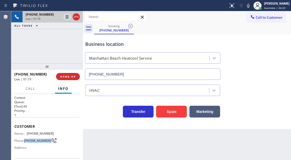
click at [31, 141] on span "[PHONE_NUMBER]" at bounding box center [37, 141] width 27 height 4
click at [35, 133] on span "[PHONE_NUMBER]" at bounding box center [40, 133] width 27 height 4
click at [65, 78] on span "HANG UP" at bounding box center [68, 77] width 16 height 4
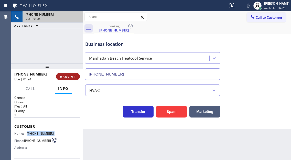
click at [65, 78] on span "HANG UP" at bounding box center [68, 77] width 16 height 4
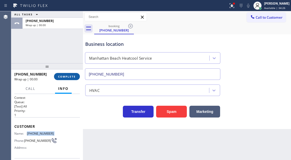
click at [65, 78] on span "COMPLETE" at bounding box center [67, 77] width 18 height 4
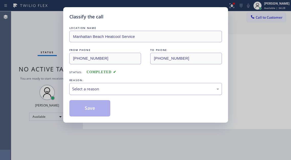
click at [102, 90] on div "Select a reason" at bounding box center [145, 89] width 147 height 6
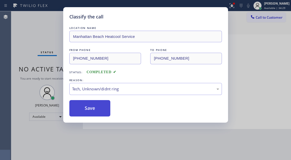
click at [97, 111] on button "Save" at bounding box center [89, 108] width 41 height 16
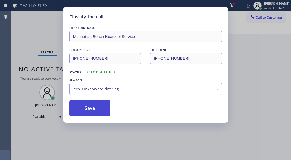
click at [97, 111] on button "Save" at bounding box center [89, 108] width 41 height 16
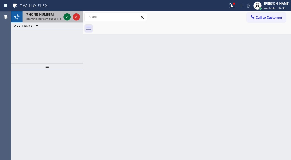
click at [64, 18] on icon at bounding box center [67, 17] width 6 height 6
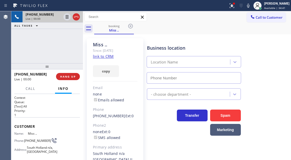
type input "[PHONE_NUMBER]"
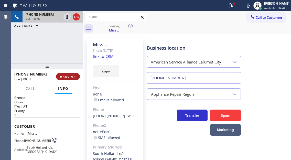
click at [74, 77] on span "HANG UP" at bounding box center [68, 77] width 16 height 4
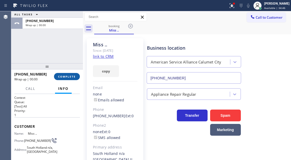
click at [68, 75] on span "COMPLETE" at bounding box center [67, 77] width 18 height 4
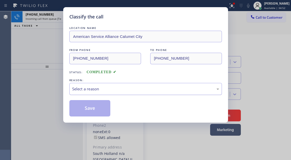
click at [81, 92] on div "Select a reason" at bounding box center [145, 89] width 152 height 12
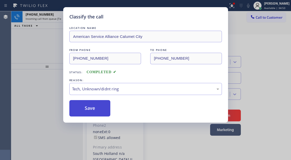
click at [98, 110] on button "Save" at bounding box center [89, 108] width 41 height 16
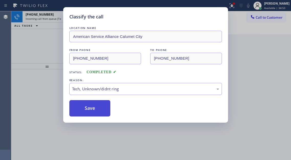
click at [98, 110] on button "Save" at bounding box center [89, 108] width 41 height 16
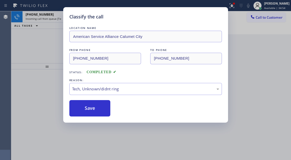
click at [47, 39] on div "Classify the call LOCATION NAME American Service Alliance Calumet City FROM PHO…" at bounding box center [145, 80] width 291 height 160
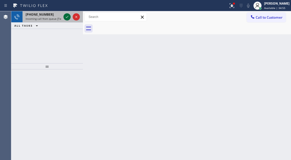
click at [65, 18] on icon at bounding box center [67, 17] width 6 height 6
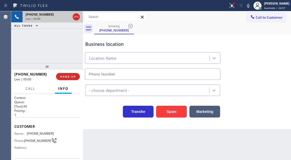
type input "[PHONE_NUMBER]"
click at [115, 45] on div "Business location" at bounding box center [152, 44] width 135 height 7
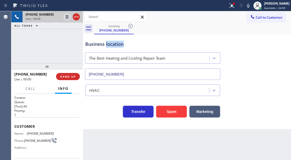
click at [115, 45] on div "Business location" at bounding box center [152, 44] width 135 height 7
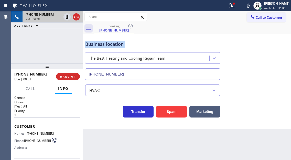
click at [129, 45] on div "Business location" at bounding box center [152, 44] width 135 height 7
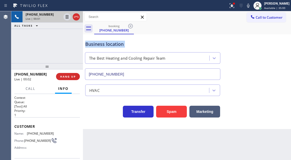
click at [129, 45] on div "Business location" at bounding box center [152, 44] width 135 height 7
click at [42, 132] on span "[PHONE_NUMBER]" at bounding box center [40, 133] width 27 height 4
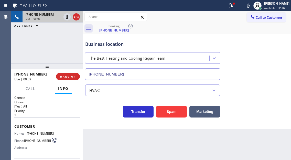
click at [208, 44] on div "Business location" at bounding box center [152, 44] width 135 height 7
click at [172, 111] on button "Spam" at bounding box center [171, 112] width 31 height 12
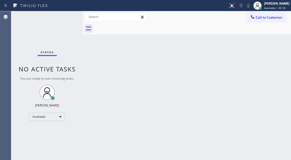
click at [65, 18] on div "Status No active tasks You are ready to start receiving tasks. [PERSON_NAME]" at bounding box center [47, 85] width 72 height 149
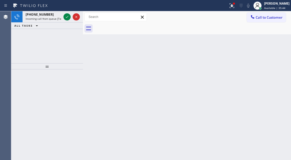
click at [65, 18] on icon at bounding box center [67, 17] width 6 height 6
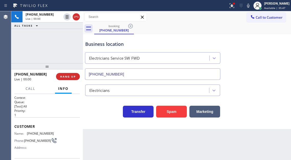
type input "[PHONE_NUMBER]"
click at [166, 113] on button "Spam" at bounding box center [171, 112] width 31 height 12
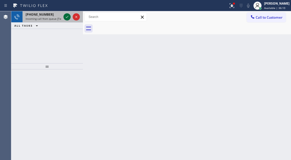
click at [68, 17] on icon at bounding box center [67, 17] width 6 height 6
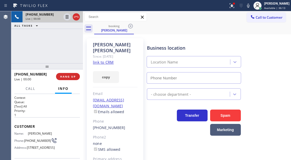
type input "[PHONE_NUMBER]"
click at [106, 60] on link "link to CRM" at bounding box center [103, 62] width 21 height 5
click at [35, 139] on span "[PHONE_NUMBER]" at bounding box center [37, 141] width 27 height 4
click at [36, 141] on span "[PHONE_NUMBER]" at bounding box center [37, 141] width 27 height 4
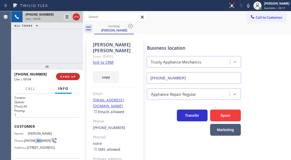
click at [36, 141] on span "[PHONE_NUMBER]" at bounding box center [37, 141] width 27 height 4
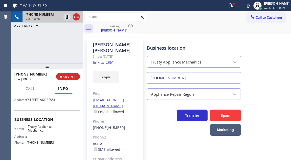
scroll to position [51, 0]
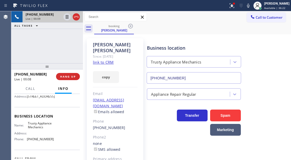
click at [42, 129] on span "Trusty Appliance Mechanics" at bounding box center [41, 125] width 26 height 8
click at [71, 35] on div "[PHONE_NUMBER] Live | 01:07 ALL TASKS ALL TASKS ACTIVE TASKS TASKS IN WRAP UP" at bounding box center [47, 37] width 72 height 52
click at [65, 17] on icon at bounding box center [67, 17] width 6 height 6
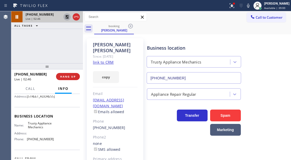
drag, startPoint x: 275, startPoint y: 40, endPoint x: 228, endPoint y: 45, distance: 47.9
click at [275, 40] on div "Business location Trusty Appliance Mechanics [PHONE_NUMBER]" at bounding box center [218, 60] width 144 height 46
click at [68, 17] on icon at bounding box center [67, 17] width 4 height 4
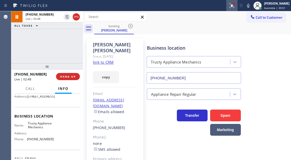
click at [233, 6] on icon at bounding box center [230, 5] width 3 height 4
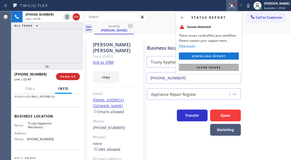
click at [227, 68] on button "Clear issues" at bounding box center [209, 67] width 60 height 7
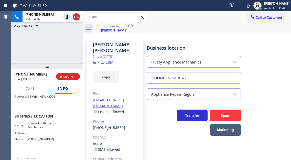
click at [45, 40] on div "[PHONE_NUMBER] Live | 03:30 ALL TASKS ALL TASKS ACTIVE TASKS TASKS IN WRAP UP" at bounding box center [47, 37] width 72 height 52
click at [59, 54] on div "[PHONE_NUMBER] Live | 03:33 ALL TASKS ALL TASKS ACTIVE TASKS TASKS IN WRAP UP" at bounding box center [47, 37] width 72 height 52
click at [75, 76] on span "HANG UP" at bounding box center [68, 77] width 16 height 4
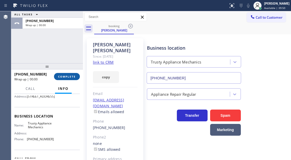
click at [75, 76] on span "COMPLETE" at bounding box center [67, 77] width 18 height 4
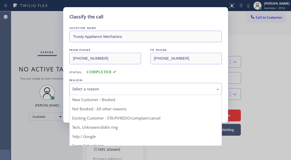
click at [123, 92] on div "Select a reason" at bounding box center [145, 89] width 152 height 12
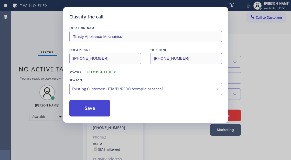
click at [101, 107] on button "Save" at bounding box center [89, 108] width 41 height 16
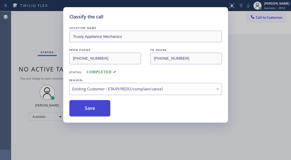
click at [101, 107] on button "Save" at bounding box center [89, 108] width 41 height 16
click at [101, 107] on div "Classify the call LOCATION NAME Viking Co(TFN) FROM PHONE [PHONE_NUMBER] TO PHO…" at bounding box center [151, 85] width 280 height 149
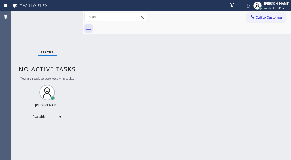
click at [70, 15] on div "Status No active tasks You are ready to start receiving tasks. [PERSON_NAME]" at bounding box center [47, 85] width 72 height 149
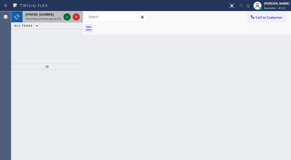
click at [67, 16] on icon at bounding box center [67, 17] width 6 height 6
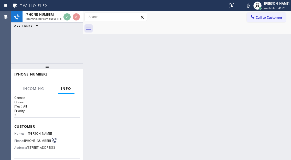
scroll to position [26, 0]
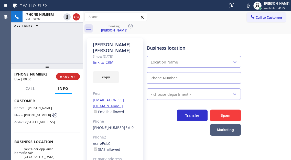
click at [36, 117] on span "[PHONE_NUMBER]" at bounding box center [37, 115] width 27 height 4
type input "[PHONE_NUMBER]"
click at [36, 117] on span "[PHONE_NUMBER]" at bounding box center [37, 115] width 27 height 4
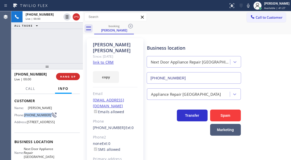
click at [36, 117] on span "[PHONE_NUMBER]" at bounding box center [37, 115] width 27 height 4
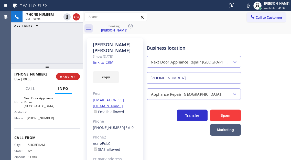
scroll to position [77, 0]
click at [44, 107] on span "Next Door Appliance Repair [GEOGRAPHIC_DATA]" at bounding box center [39, 102] width 30 height 12
click at [107, 65] on link "link to CRM" at bounding box center [103, 62] width 21 height 5
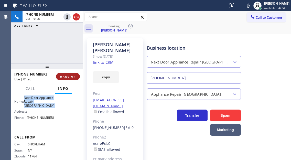
click at [73, 73] on button "HANG UP" at bounding box center [68, 76] width 24 height 7
click at [73, 75] on span "HANG UP" at bounding box center [68, 77] width 16 height 4
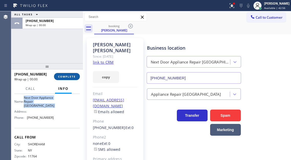
click at [73, 75] on span "COMPLETE" at bounding box center [67, 77] width 18 height 4
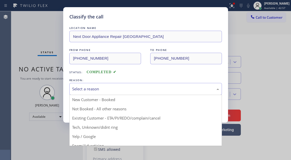
click at [98, 85] on div "Select a reason" at bounding box center [145, 89] width 152 height 12
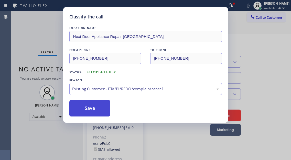
click at [106, 114] on button "Save" at bounding box center [89, 108] width 41 height 16
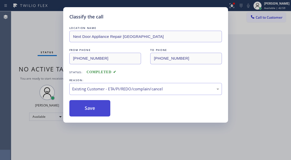
click at [103, 109] on button "Save" at bounding box center [89, 108] width 41 height 16
drag, startPoint x: 103, startPoint y: 109, endPoint x: 37, endPoint y: 6, distance: 122.6
click at [103, 109] on button "Save" at bounding box center [89, 108] width 41 height 16
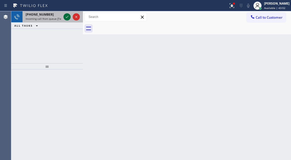
click at [65, 17] on icon at bounding box center [67, 17] width 6 height 6
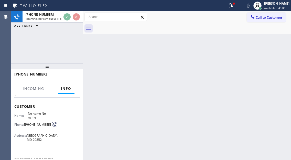
scroll to position [51, 0]
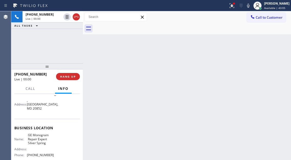
click at [43, 133] on span "GE Monogram Repair Expert Silver Spring" at bounding box center [41, 139] width 26 height 12
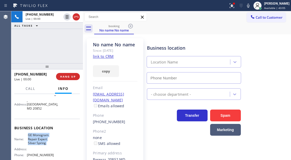
click at [43, 133] on span "GE Monogram Repair Expert Silver Spring" at bounding box center [41, 139] width 26 height 12
type input "[PHONE_NUMBER]"
click at [43, 133] on span "GE Monogram Repair Expert Silver Spring" at bounding box center [41, 139] width 26 height 12
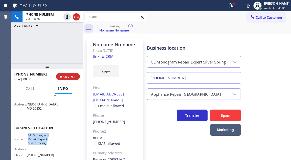
click at [43, 133] on span "GE Monogram Repair Expert Silver Spring" at bounding box center [41, 139] width 26 height 12
click at [100, 58] on link "link to CRM" at bounding box center [103, 56] width 21 height 5
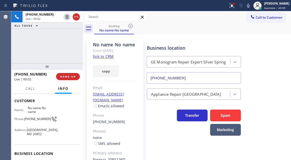
click at [29, 118] on span "[PHONE_NUMBER]" at bounding box center [37, 119] width 27 height 4
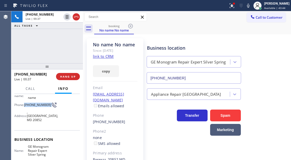
scroll to position [51, 0]
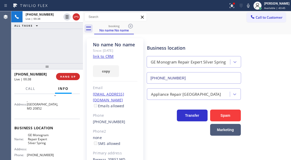
click at [43, 133] on span "GE Monogram Repair Expert Silver Spring" at bounding box center [41, 139] width 26 height 12
click at [38, 153] on span "[PHONE_NUMBER]" at bounding box center [40, 155] width 27 height 4
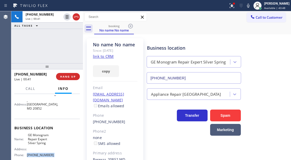
click at [38, 153] on span "[PHONE_NUMBER]" at bounding box center [40, 155] width 27 height 4
click at [178, 40] on div "Business location GE Monogram Repair Expert Silver Spring [PHONE_NUMBER]" at bounding box center [194, 61] width 96 height 44
click at [237, 3] on div at bounding box center [231, 6] width 11 height 6
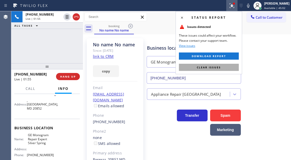
click at [238, 69] on button "Clear issues" at bounding box center [209, 67] width 60 height 7
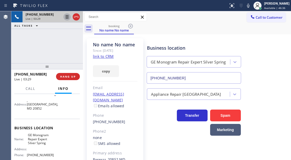
click at [67, 17] on icon at bounding box center [67, 17] width 3 height 4
click at [251, 8] on icon at bounding box center [248, 6] width 6 height 6
click at [68, 18] on icon at bounding box center [67, 17] width 4 height 4
click at [250, 4] on rect at bounding box center [248, 5] width 4 height 4
click at [68, 46] on div "[PHONE_NUMBER] Live | 05:40 ALL TASKS ALL TASKS ACTIVE TASKS TASKS IN WRAP UP" at bounding box center [47, 37] width 72 height 52
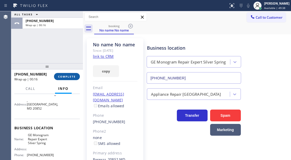
click at [74, 79] on button "COMPLETE" at bounding box center [67, 76] width 26 height 7
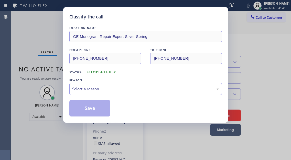
click at [118, 92] on div "Select a reason" at bounding box center [145, 89] width 147 height 6
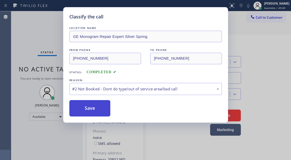
click at [101, 109] on button "Save" at bounding box center [89, 108] width 41 height 16
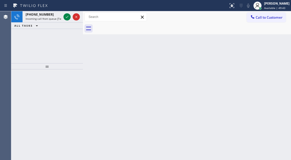
click at [266, 52] on div "Back to Dashboard Change Sender ID Customers Technicians Select a contact Outbo…" at bounding box center [187, 85] width 208 height 149
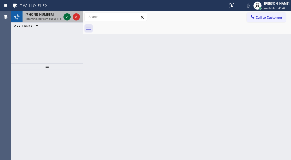
click at [67, 16] on icon at bounding box center [67, 17] width 6 height 6
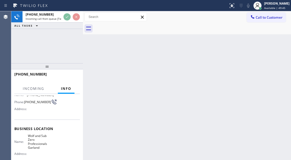
scroll to position [51, 0]
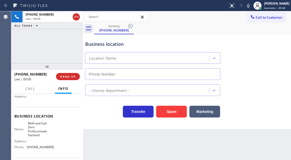
type input "[PHONE_NUMBER]"
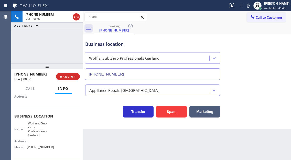
click at [40, 128] on span "Wolf and Sub Zero Professionals Garland" at bounding box center [41, 129] width 26 height 16
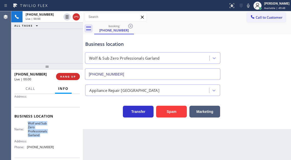
click at [40, 128] on span "Wolf and Sub Zero Professionals Garland" at bounding box center [41, 129] width 26 height 16
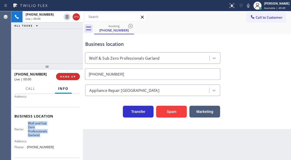
click at [40, 128] on span "Wolf and Sub Zero Professionals Garland" at bounding box center [41, 129] width 26 height 16
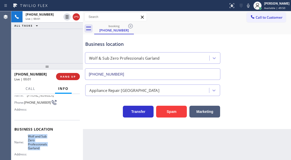
scroll to position [26, 0]
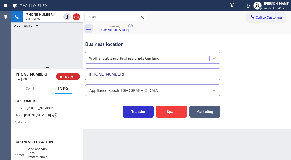
click at [33, 113] on span "[PHONE_NUMBER]" at bounding box center [37, 115] width 27 height 4
click at [75, 124] on div "Name: [PHONE_NUMBER] Phone: [PHONE_NUMBER] Address:" at bounding box center [46, 116] width 65 height 20
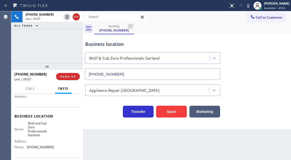
click at [44, 125] on span "Wolf and Sub Zero Professionals Garland" at bounding box center [41, 129] width 26 height 16
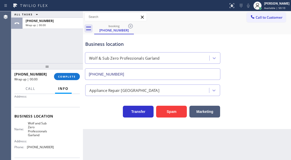
click at [275, 52] on div "Business location Wolf & Sub Zero Professionals Garland [PHONE_NUMBER]" at bounding box center [186, 57] width 205 height 46
click at [70, 78] on span "COMPLETE" at bounding box center [67, 77] width 18 height 4
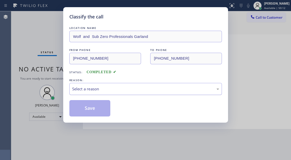
click at [100, 92] on div "Select a reason" at bounding box center [145, 89] width 147 height 6
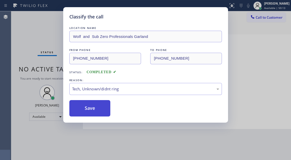
click at [93, 102] on button "Save" at bounding box center [89, 108] width 41 height 16
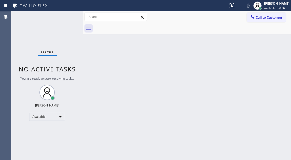
click at [267, 77] on div "Back to Dashboard Change Sender ID Customers Technicians Select a contact Outbo…" at bounding box center [187, 85] width 208 height 149
click at [73, 18] on div "Status No active tasks You are ready to start receiving tasks. [PERSON_NAME]" at bounding box center [47, 85] width 72 height 149
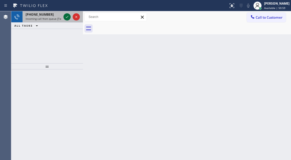
click at [69, 16] on icon at bounding box center [67, 17] width 6 height 6
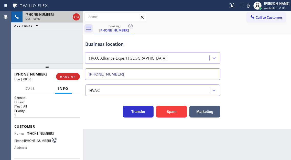
type input "[PHONE_NUMBER]"
click at [270, 86] on div "HVAC" at bounding box center [186, 89] width 205 height 14
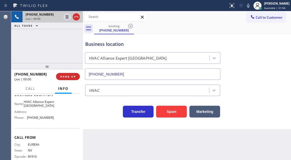
scroll to position [77, 0]
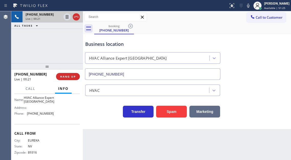
click at [204, 114] on button "Marketing" at bounding box center [204, 112] width 31 height 12
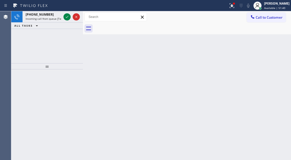
click at [67, 18] on icon at bounding box center [67, 17] width 6 height 6
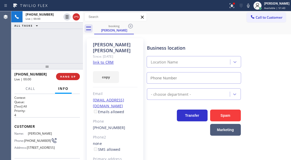
type input "[PHONE_NUMBER]"
click at [99, 60] on link "link to CRM" at bounding box center [103, 62] width 21 height 5
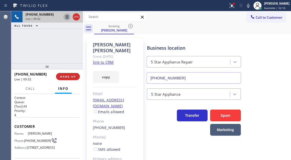
click at [68, 16] on icon at bounding box center [67, 17] width 3 height 4
click at [272, 61] on div "Business location 5 Star Appliance Repair [PHONE_NUMBER]" at bounding box center [218, 60] width 144 height 46
click at [67, 15] on icon at bounding box center [67, 17] width 4 height 4
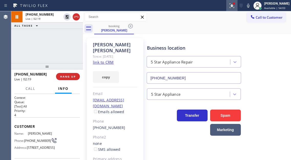
click at [235, 8] on icon at bounding box center [232, 6] width 6 height 6
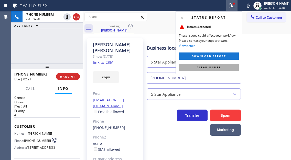
click at [228, 70] on button "Clear issues" at bounding box center [209, 67] width 60 height 7
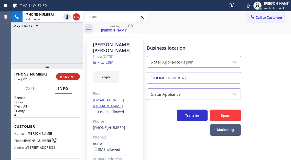
click at [36, 139] on span "[PHONE_NUMBER]" at bounding box center [37, 141] width 27 height 4
click at [64, 49] on div "[PHONE_NUMBER] Live | 02:58 ALL TASKS ALL TASKS ACTIVE TASKS TASKS IN WRAP UP" at bounding box center [47, 37] width 72 height 52
click at [64, 49] on div "[PHONE_NUMBER] Live | 02:59 ALL TASKS ALL TASKS ACTIVE TASKS TASKS IN WRAP UP" at bounding box center [47, 37] width 72 height 52
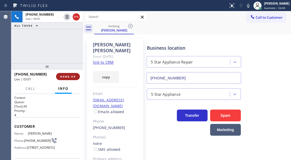
click at [72, 75] on span "HANG UP" at bounding box center [68, 77] width 16 height 4
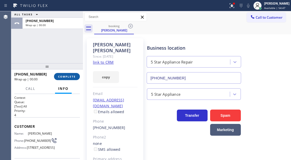
click at [72, 75] on span "COMPLETE" at bounding box center [67, 77] width 18 height 4
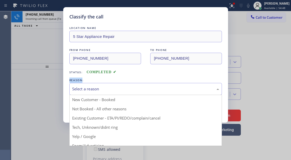
click at [111, 87] on div "Select a reason" at bounding box center [145, 89] width 147 height 6
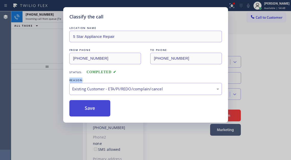
click at [103, 111] on button "Save" at bounding box center [89, 108] width 41 height 16
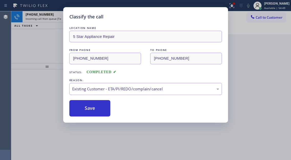
click at [40, 50] on div "Classify the call LOCATION NAME 5 Star Appliance Repair FROM PHONE [PHONE_NUMBE…" at bounding box center [145, 80] width 291 height 160
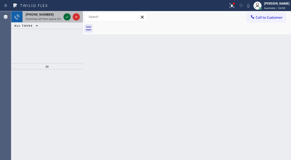
click at [66, 17] on icon at bounding box center [67, 17] width 6 height 6
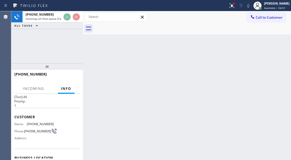
scroll to position [26, 0]
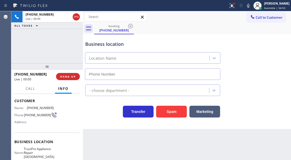
type input "[PHONE_NUMBER]"
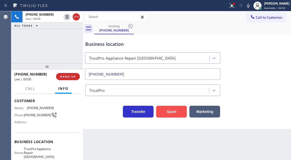
click at [172, 114] on button "Spam" at bounding box center [171, 112] width 31 height 12
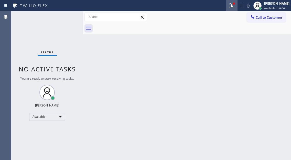
click at [233, 6] on icon at bounding box center [230, 5] width 3 height 4
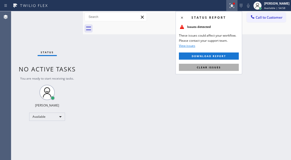
click at [222, 69] on button "Clear issues" at bounding box center [209, 67] width 60 height 7
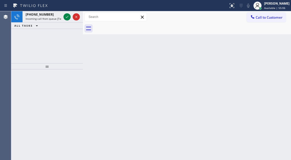
drag, startPoint x: 282, startPoint y: 50, endPoint x: 158, endPoint y: 43, distance: 124.3
click at [282, 50] on div "Back to Dashboard Change Sender ID Customers Technicians Select a contact Outbo…" at bounding box center [187, 85] width 208 height 149
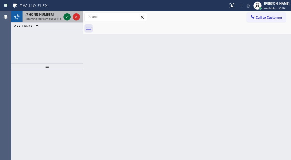
click at [67, 16] on icon at bounding box center [67, 17] width 6 height 6
click at [68, 19] on icon at bounding box center [67, 17] width 6 height 6
click at [67, 16] on icon at bounding box center [67, 17] width 6 height 6
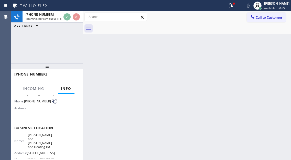
scroll to position [51, 0]
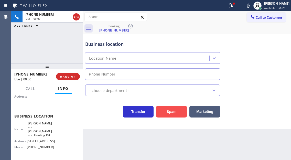
type input "[PHONE_NUMBER]"
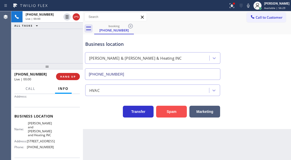
click at [167, 116] on button "Spam" at bounding box center [171, 112] width 31 height 12
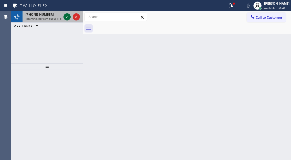
click at [67, 18] on icon at bounding box center [67, 17] width 6 height 6
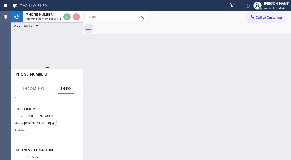
scroll to position [26, 0]
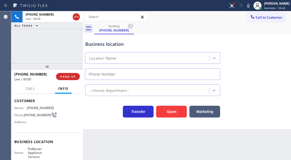
type input "[PHONE_NUMBER]"
click at [71, 42] on div "[PHONE_NUMBER] Live | 00:05 ALL TASKS ALL TASKS ACTIVE TASKS TASKS IN WRAP UP" at bounding box center [47, 37] width 72 height 52
click at [110, 44] on div "Business location" at bounding box center [152, 44] width 135 height 7
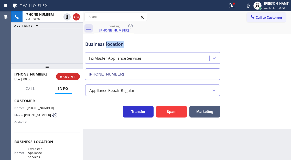
click at [110, 44] on div "Business location" at bounding box center [152, 44] width 135 height 7
click at [233, 6] on icon at bounding box center [232, 6] width 6 height 6
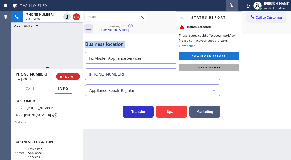
click at [228, 66] on button "Clear issues" at bounding box center [209, 67] width 60 height 7
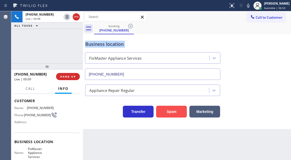
click at [177, 112] on button "Spam" at bounding box center [171, 112] width 31 height 12
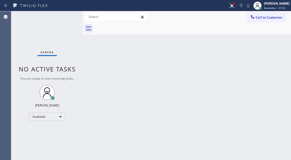
click at [69, 15] on div "Status No active tasks You are ready to start receiving tasks. [PERSON_NAME]" at bounding box center [47, 85] width 72 height 149
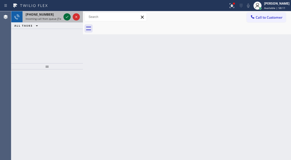
click at [70, 15] on icon at bounding box center [67, 17] width 6 height 6
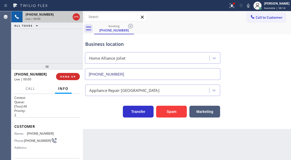
type input "[PHONE_NUMBER]"
click at [74, 75] on span "HANG UP" at bounding box center [68, 77] width 16 height 4
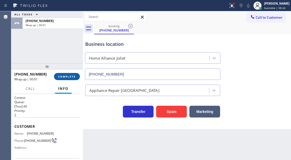
click at [66, 76] on span "COMPLETE" at bounding box center [67, 77] width 18 height 4
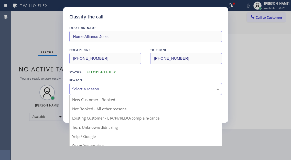
click at [119, 89] on div "Select a reason" at bounding box center [145, 89] width 147 height 6
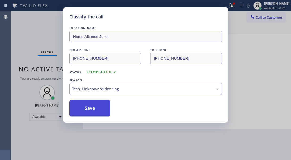
click at [99, 106] on button "Save" at bounding box center [89, 108] width 41 height 16
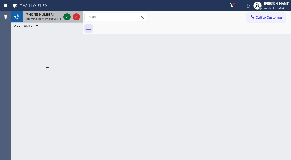
click at [63, 19] on div at bounding box center [66, 17] width 7 height 6
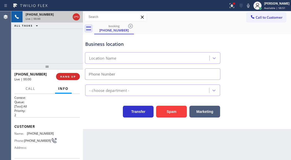
type input "[PHONE_NUMBER]"
drag, startPoint x: 232, startPoint y: 10, endPoint x: 234, endPoint y: 12, distance: 2.9
click at [232, 10] on button at bounding box center [231, 5] width 11 height 11
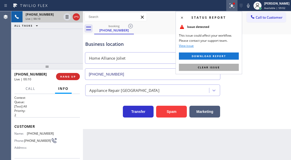
click at [234, 68] on button "Clear issue" at bounding box center [209, 67] width 60 height 7
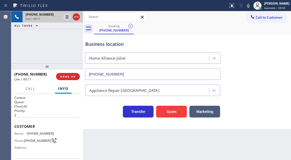
click at [36, 134] on span "[PHONE_NUMBER]" at bounding box center [40, 133] width 27 height 4
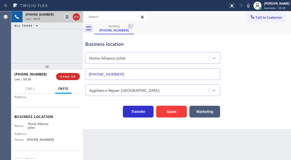
scroll to position [51, 0]
click at [37, 124] on span "Home Alliance Joliet" at bounding box center [41, 125] width 26 height 8
click at [67, 17] on icon at bounding box center [67, 17] width 6 height 6
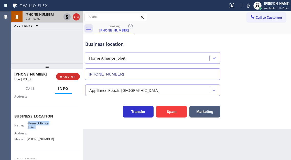
click at [67, 16] on icon at bounding box center [67, 17] width 4 height 4
click at [62, 53] on div "[PHONE_NUMBER] Live | 06:11 ALL TASKS ALL TASKS ACTIVE TASKS TASKS IN WRAP UP" at bounding box center [47, 37] width 72 height 52
click at [95, 44] on div "Business location" at bounding box center [152, 44] width 135 height 7
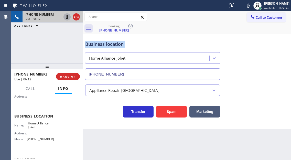
click at [95, 44] on div "Business location" at bounding box center [152, 44] width 135 height 7
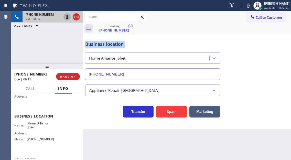
click at [95, 44] on div "Business location" at bounding box center [152, 44] width 135 height 7
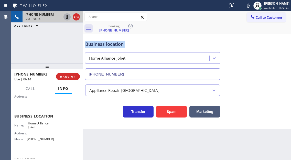
click at [95, 44] on div "Business location" at bounding box center [152, 44] width 135 height 7
click at [102, 45] on div "Business location" at bounding box center [152, 44] width 135 height 7
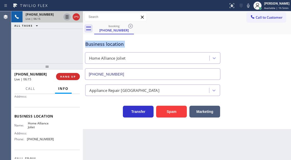
click at [102, 45] on div "Business location" at bounding box center [152, 44] width 135 height 7
click at [67, 47] on div "[PHONE_NUMBER] Live | 06:16 ALL TASKS ALL TASKS ACTIVE TASKS TASKS IN WRAP UP" at bounding box center [47, 37] width 72 height 52
click at [69, 78] on span "HANG UP" at bounding box center [68, 77] width 16 height 4
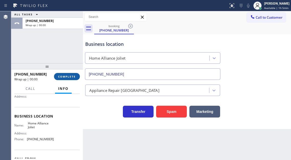
click at [69, 78] on span "COMPLETE" at bounding box center [67, 77] width 18 height 4
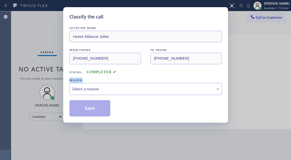
click at [142, 93] on div "Select a reason" at bounding box center [145, 89] width 152 height 12
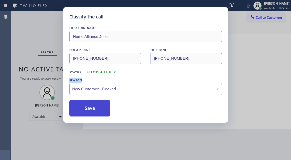
click at [101, 107] on button "Save" at bounding box center [89, 108] width 41 height 16
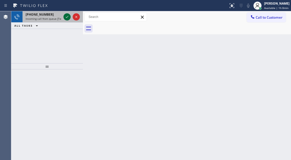
click at [65, 17] on icon at bounding box center [67, 17] width 6 height 6
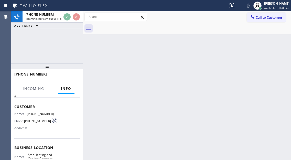
scroll to position [51, 0]
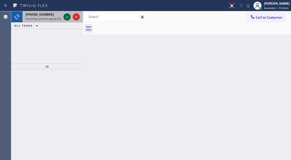
click at [64, 17] on icon at bounding box center [67, 17] width 6 height 6
click at [66, 18] on icon at bounding box center [67, 17] width 6 height 6
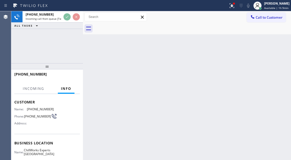
scroll to position [51, 0]
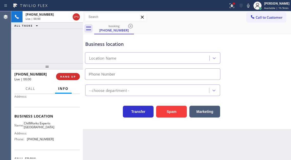
click at [40, 122] on div "Business location Name: ChillWorks Experts [GEOGRAPHIC_DATA] Address: Phone: [P…" at bounding box center [46, 128] width 65 height 43
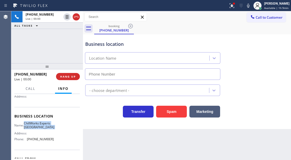
type input "[PHONE_NUMBER]"
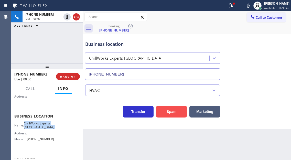
click at [159, 110] on button "Spam" at bounding box center [171, 112] width 31 height 12
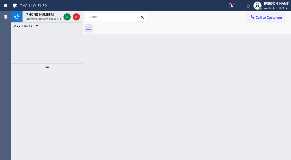
click at [284, 40] on div "Back to Dashboard Change Sender ID Customers Technicians Select a contact Outbo…" at bounding box center [187, 85] width 208 height 149
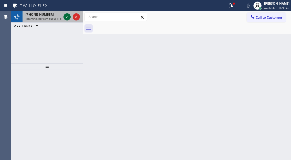
click at [66, 19] on icon at bounding box center [67, 17] width 6 height 6
click at [65, 16] on icon at bounding box center [67, 17] width 6 height 6
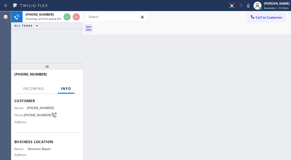
scroll to position [51, 0]
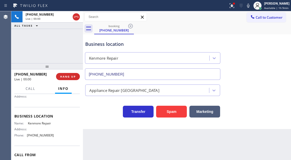
type input "[PHONE_NUMBER]"
click at [39, 125] on span "Kenmore Repair" at bounding box center [41, 123] width 26 height 4
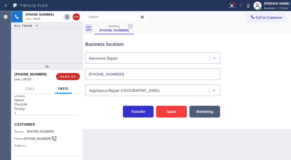
scroll to position [0, 0]
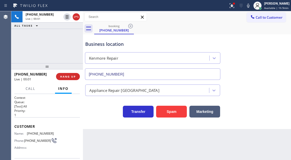
click at [39, 131] on span "[PHONE_NUMBER]" at bounding box center [40, 133] width 27 height 4
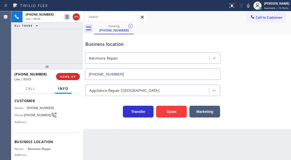
click at [36, 150] on span "Kenmore Repair" at bounding box center [41, 149] width 26 height 4
click at [110, 44] on div "Business location" at bounding box center [152, 44] width 135 height 7
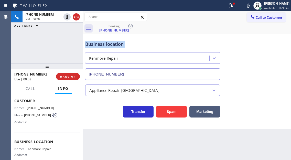
click at [110, 44] on div "Business location" at bounding box center [152, 44] width 135 height 7
click at [231, 9] on button at bounding box center [231, 5] width 11 height 11
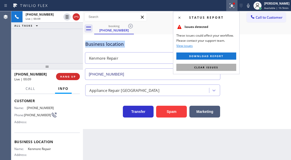
click at [227, 69] on button "Clear issues" at bounding box center [206, 67] width 60 height 7
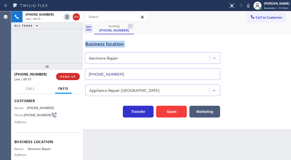
click at [113, 46] on div "Business location" at bounding box center [152, 44] width 135 height 7
click at [129, 44] on div "Business location" at bounding box center [152, 44] width 135 height 7
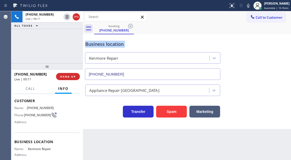
click at [129, 44] on div "Business location" at bounding box center [152, 44] width 135 height 7
click at [133, 46] on div "Business location" at bounding box center [152, 44] width 135 height 7
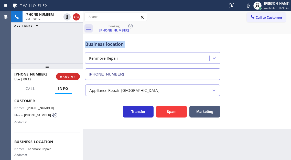
click at [133, 46] on div "Business location" at bounding box center [152, 44] width 135 height 7
click at [76, 80] on button "HANG UP" at bounding box center [68, 76] width 24 height 7
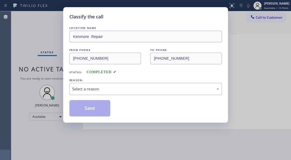
click at [98, 85] on div "Select a reason" at bounding box center [145, 89] width 152 height 12
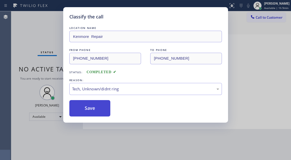
click at [98, 110] on button "Save" at bounding box center [89, 108] width 41 height 16
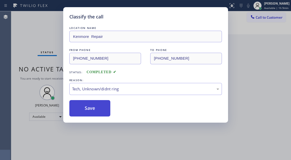
click at [98, 110] on button "Save" at bounding box center [89, 108] width 41 height 16
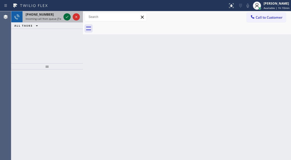
click at [67, 15] on icon at bounding box center [67, 17] width 6 height 6
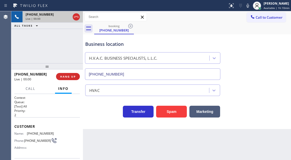
type input "[PHONE_NUMBER]"
click at [168, 110] on button "Spam" at bounding box center [171, 112] width 31 height 12
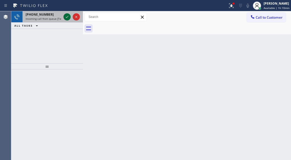
click at [68, 16] on icon at bounding box center [67, 17] width 6 height 6
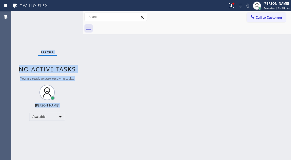
click at [68, 16] on div "Status No active tasks You are ready to start receiving tasks. [PERSON_NAME]" at bounding box center [47, 85] width 72 height 149
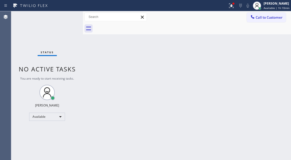
click at [70, 16] on div "Status No active tasks You are ready to start receiving tasks. [PERSON_NAME]" at bounding box center [47, 85] width 72 height 149
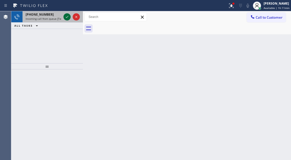
click at [67, 16] on icon at bounding box center [67, 17] width 6 height 6
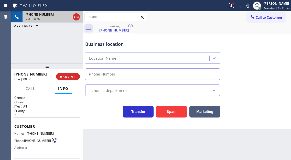
type input "[PHONE_NUMBER]"
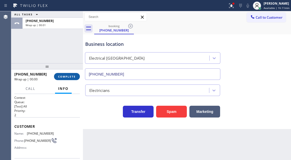
click at [65, 78] on span "COMPLETE" at bounding box center [67, 77] width 18 height 4
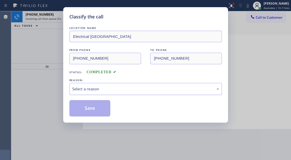
click at [124, 92] on div "Select a reason" at bounding box center [145, 89] width 152 height 12
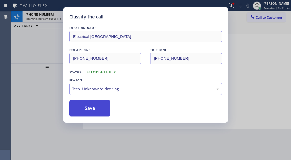
click at [102, 112] on button "Save" at bounding box center [89, 108] width 41 height 16
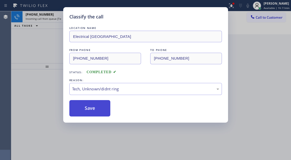
click at [102, 112] on button "Save" at bounding box center [89, 108] width 41 height 16
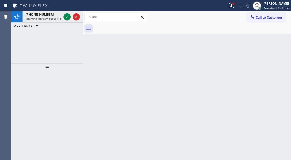
click at [58, 59] on div "[PHONE_NUMBER] Incoming call from queue [Test] All ALL TASKS ALL TASKS ACTIVE T…" at bounding box center [47, 37] width 72 height 52
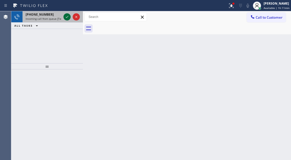
click at [67, 15] on icon at bounding box center [67, 17] width 6 height 6
click at [68, 15] on icon at bounding box center [67, 17] width 6 height 6
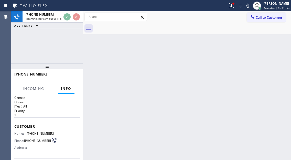
scroll to position [51, 0]
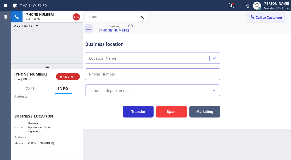
type input "[PHONE_NUMBER]"
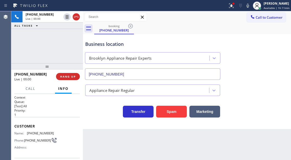
scroll to position [0, 0]
click at [38, 130] on div "Customer Name: [PHONE_NUMBER] Phone: [PHONE_NUMBER] Address:" at bounding box center [46, 137] width 65 height 41
click at [278, 74] on div "Business location [GEOGRAPHIC_DATA] Appliance Repair Experts [PHONE_NUMBER]" at bounding box center [186, 57] width 205 height 46
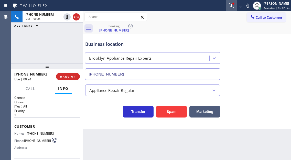
click at [230, 6] on icon at bounding box center [231, 6] width 6 height 6
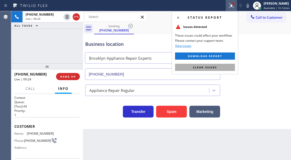
click at [226, 65] on button "Clear issues" at bounding box center [205, 67] width 60 height 7
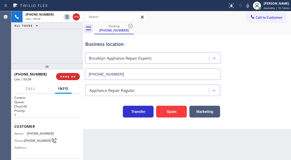
click at [49, 51] on div "[PHONE_NUMBER] Live | 00:34 ALL TASKS ALL TASKS ACTIVE TASKS TASKS IN WRAP UP" at bounding box center [47, 37] width 72 height 52
click at [98, 48] on div "Business location [GEOGRAPHIC_DATA] Appliance Repair Experts [PHONE_NUMBER]" at bounding box center [152, 58] width 137 height 44
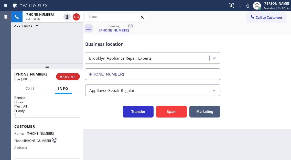
click at [98, 48] on div "Business location [GEOGRAPHIC_DATA] Appliance Repair Experts [PHONE_NUMBER]" at bounding box center [152, 58] width 137 height 44
click at [60, 58] on div "[PHONE_NUMBER] Live | 00:36 ALL TASKS ALL TASKS ACTIVE TASKS TASKS IN WRAP UP" at bounding box center [47, 37] width 72 height 52
click at [106, 46] on div "Business location" at bounding box center [152, 44] width 135 height 7
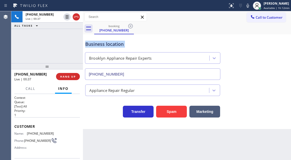
click at [106, 46] on div "Business location" at bounding box center [152, 44] width 135 height 7
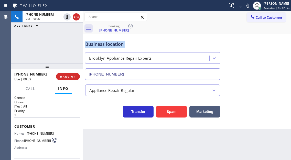
click at [106, 46] on div "Business location" at bounding box center [152, 44] width 135 height 7
click at [102, 42] on div "Business location" at bounding box center [152, 44] width 135 height 7
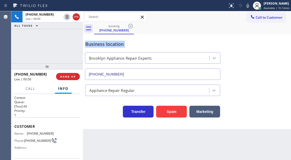
click at [102, 42] on div "Business location" at bounding box center [152, 44] width 135 height 7
click at [122, 43] on div "Business location" at bounding box center [152, 44] width 135 height 7
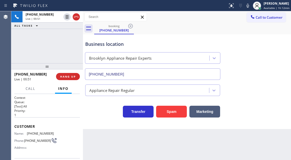
click at [64, 47] on div "[PHONE_NUMBER] Live | 00:51 ALL TASKS ALL TASKS ACTIVE TASKS TASKS IN WRAP UP" at bounding box center [47, 37] width 72 height 52
click at [69, 75] on span "HANG UP" at bounding box center [68, 77] width 16 height 4
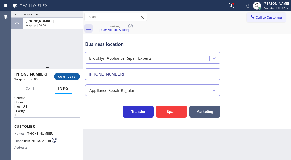
click at [69, 75] on span "COMPLETE" at bounding box center [67, 77] width 18 height 4
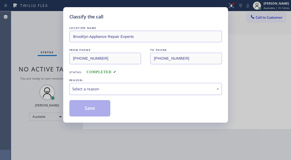
click at [102, 86] on div "Select a reason" at bounding box center [145, 89] width 147 height 6
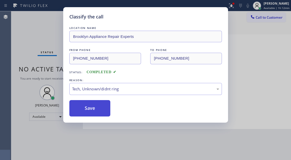
click at [102, 114] on button "Save" at bounding box center [89, 108] width 41 height 16
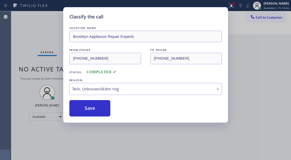
click at [59, 30] on div "Classify the call LOCATION NAME Brooklyn Appliance Repair Experts FROM PHONE [P…" at bounding box center [145, 80] width 291 height 160
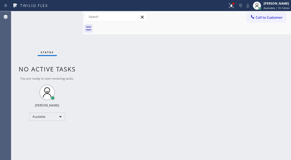
click at [61, 16] on div "Status No active tasks You are ready to start receiving tasks. [PERSON_NAME]" at bounding box center [47, 85] width 72 height 149
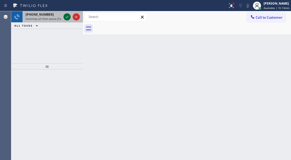
click at [65, 16] on icon at bounding box center [67, 17] width 6 height 6
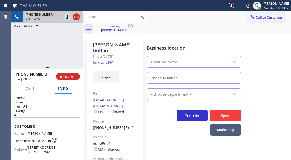
type input "[PHONE_NUMBER]"
click at [95, 60] on link "link to CRM" at bounding box center [103, 62] width 21 height 5
click at [49, 48] on div "[PHONE_NUMBER] Live | 00:07 ALL TASKS ALL TASKS ACTIVE TASKS TASKS IN WRAP UP" at bounding box center [47, 37] width 72 height 52
click at [66, 16] on icon at bounding box center [67, 17] width 3 height 4
click at [68, 20] on div at bounding box center [71, 16] width 18 height 11
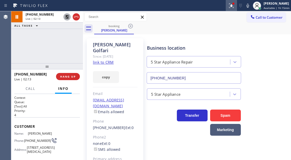
click at [236, 6] on div at bounding box center [231, 6] width 11 height 6
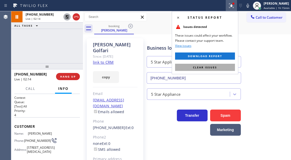
click at [230, 67] on button "Clear issues" at bounding box center [205, 67] width 60 height 7
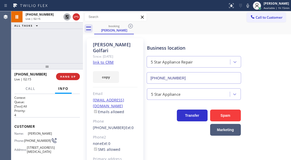
click at [68, 19] on icon at bounding box center [67, 17] width 6 height 6
click at [270, 57] on div "Business location 5 Star Appliance Repair [PHONE_NUMBER]" at bounding box center [218, 60] width 144 height 46
click at [74, 79] on button "HANG UP" at bounding box center [68, 76] width 24 height 7
click at [73, 78] on span "HANG UP" at bounding box center [68, 77] width 16 height 4
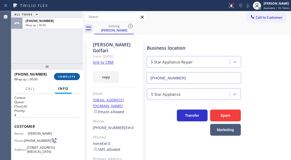
click at [73, 78] on span "COMPLETE" at bounding box center [67, 77] width 18 height 4
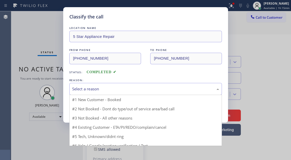
click at [131, 87] on div "Select a reason" at bounding box center [145, 89] width 147 height 6
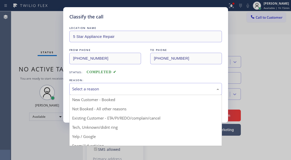
drag, startPoint x: 123, startPoint y: 117, endPoint x: 116, endPoint y: 113, distance: 8.3
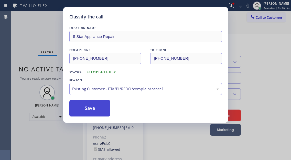
click at [102, 109] on button "Save" at bounding box center [89, 108] width 41 height 16
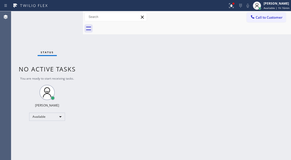
click at [72, 16] on div "Status No active tasks You are ready to start receiving tasks. [PERSON_NAME]" at bounding box center [47, 85] width 72 height 149
click at [62, 16] on div "Status No active tasks You are ready to start receiving tasks. [PERSON_NAME]" at bounding box center [47, 85] width 72 height 149
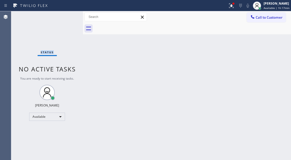
click at [62, 16] on div "Status No active tasks You are ready to start receiving tasks. [PERSON_NAME]" at bounding box center [47, 85] width 72 height 149
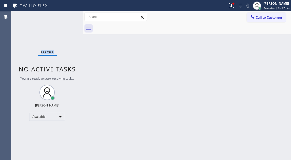
click at [62, 16] on div "Status No active tasks You are ready to start receiving tasks. [PERSON_NAME]" at bounding box center [47, 85] width 72 height 149
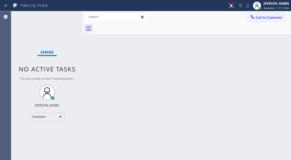
click at [62, 16] on div "Status No active tasks You are ready to start receiving tasks. [PERSON_NAME]" at bounding box center [47, 85] width 72 height 149
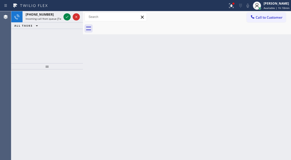
click at [62, 16] on div "[PHONE_NUMBER] Incoming call from queue [Test] All" at bounding box center [43, 16] width 40 height 11
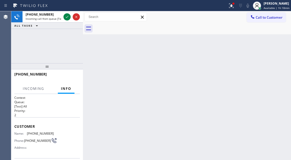
click at [62, 16] on div "[PHONE_NUMBER] Incoming call from queue [Test] All" at bounding box center [43, 16] width 40 height 11
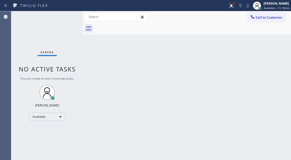
click at [62, 17] on div "Status No active tasks You are ready to start receiving tasks. [PERSON_NAME]" at bounding box center [47, 85] width 72 height 149
click at [65, 17] on div "Status No active tasks You are ready to start receiving tasks. [PERSON_NAME]" at bounding box center [47, 85] width 72 height 149
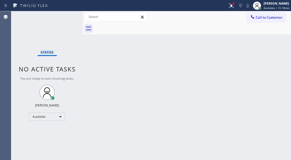
click at [65, 17] on div "Status No active tasks You are ready to start receiving tasks. [PERSON_NAME]" at bounding box center [47, 85] width 72 height 149
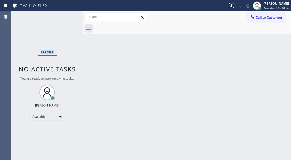
click at [65, 17] on div "Status No active tasks You are ready to start receiving tasks. [PERSON_NAME]" at bounding box center [47, 85] width 72 height 149
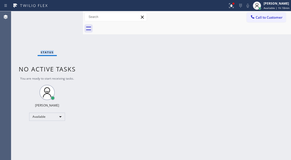
click at [65, 17] on div "Status No active tasks You are ready to start receiving tasks. [PERSON_NAME]" at bounding box center [47, 85] width 72 height 149
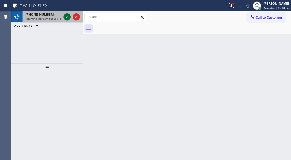
click at [65, 17] on icon at bounding box center [67, 17] width 6 height 6
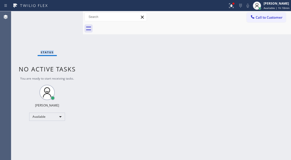
click at [65, 17] on div "Status No active tasks You are ready to start receiving tasks. [PERSON_NAME]" at bounding box center [47, 85] width 72 height 149
click at [70, 15] on div "Status No active tasks You are ready to start receiving tasks. [PERSON_NAME]" at bounding box center [47, 85] width 72 height 149
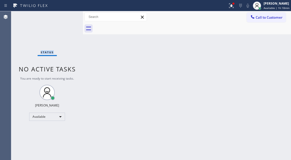
click at [70, 15] on div "Status No active tasks You are ready to start receiving tasks. [PERSON_NAME]" at bounding box center [47, 85] width 72 height 149
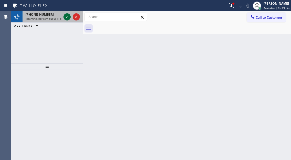
click at [67, 14] on icon at bounding box center [67, 17] width 6 height 6
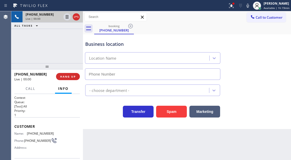
type input "[PHONE_NUMBER]"
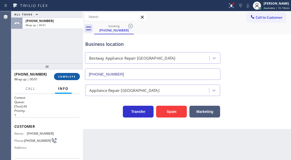
click at [67, 77] on span "COMPLETE" at bounding box center [67, 77] width 18 height 4
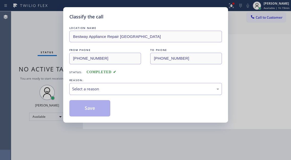
click at [143, 96] on div "LOCATION NAME Bestway Appliance Repair [GEOGRAPHIC_DATA] FROM PHONE [PHONE_NUMB…" at bounding box center [145, 70] width 152 height 91
click at [106, 88] on div "Select a reason" at bounding box center [145, 89] width 147 height 6
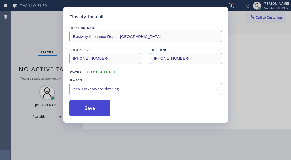
click at [90, 110] on button "Save" at bounding box center [89, 108] width 41 height 16
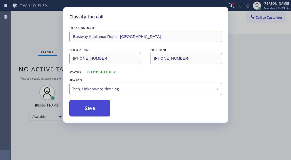
click at [90, 110] on button "Save" at bounding box center [89, 108] width 41 height 16
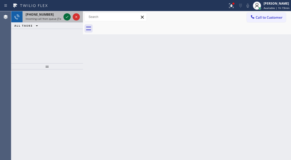
click at [67, 17] on icon at bounding box center [67, 17] width 6 height 6
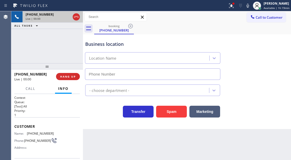
type input "[PHONE_NUMBER]"
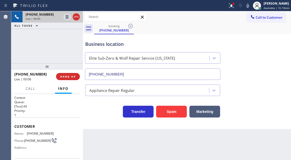
click at [44, 135] on span "[PHONE_NUMBER]" at bounding box center [40, 133] width 27 height 4
click at [269, 64] on div "Business location Elite Sub-Zero & Wolf Repair Service [US_STATE] [PHONE_NUMBER]" at bounding box center [186, 57] width 205 height 46
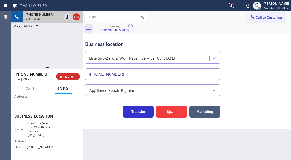
click at [38, 127] on span "Elite Sub-Zero and Wolf Repair Service [US_STATE]" at bounding box center [41, 129] width 26 height 16
click at [228, 10] on button at bounding box center [231, 5] width 11 height 11
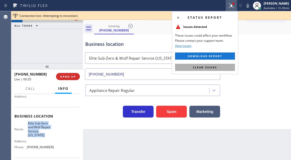
click at [229, 68] on button "Clear issues" at bounding box center [205, 67] width 60 height 7
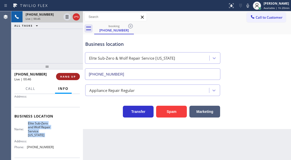
click at [71, 79] on button "HANG UP" at bounding box center [68, 76] width 24 height 7
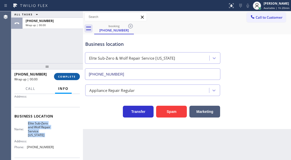
click at [71, 79] on button "COMPLETE" at bounding box center [67, 76] width 26 height 7
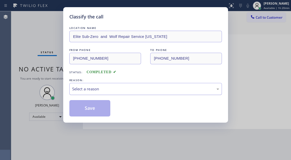
click at [108, 87] on div "Select a reason" at bounding box center [145, 89] width 147 height 6
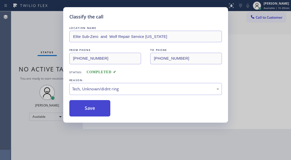
click at [98, 105] on button "Save" at bounding box center [89, 108] width 41 height 16
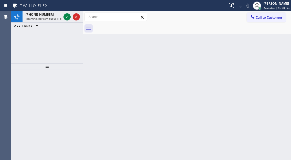
click at [270, 39] on div "Back to Dashboard Change Sender ID Customers Technicians Select a contact Outbo…" at bounding box center [187, 85] width 208 height 149
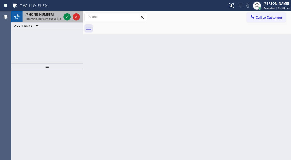
click at [61, 17] on div "[PHONE_NUMBER] Incoming call from queue [Test] All" at bounding box center [43, 16] width 40 height 11
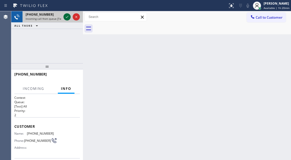
click at [66, 17] on icon at bounding box center [67, 17] width 6 height 6
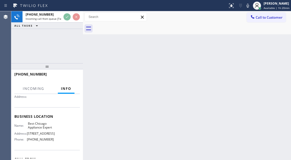
scroll to position [51, 0]
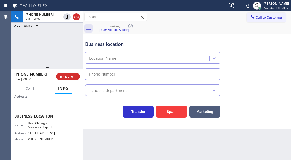
type input "[PHONE_NUMBER]"
click at [106, 44] on div "Business location" at bounding box center [152, 44] width 135 height 7
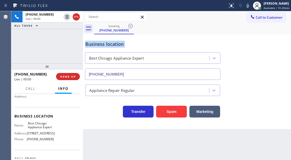
click at [106, 44] on div "Business location" at bounding box center [152, 44] width 135 height 7
click at [49, 127] on span "Best Chicago Appliance Expert" at bounding box center [41, 125] width 26 height 8
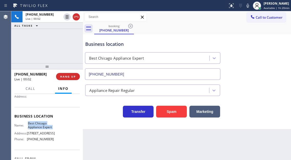
click at [49, 127] on span "Best Chicago Appliance Expert" at bounding box center [41, 125] width 26 height 8
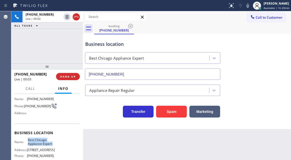
scroll to position [26, 0]
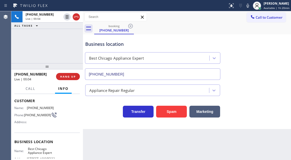
click at [32, 117] on span "[PHONE_NUMBER]" at bounding box center [37, 115] width 27 height 4
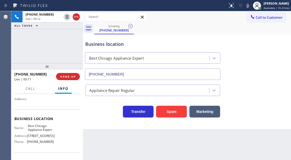
scroll to position [77, 0]
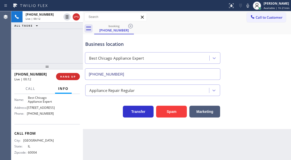
click at [46, 102] on span "Best Chicago Appliance Expert" at bounding box center [41, 100] width 26 height 8
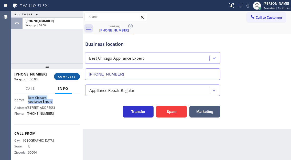
click at [68, 78] on span "COMPLETE" at bounding box center [67, 77] width 18 height 4
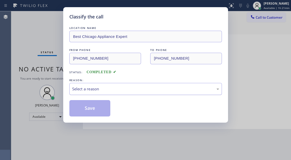
click at [122, 87] on div "Select a reason" at bounding box center [145, 89] width 147 height 6
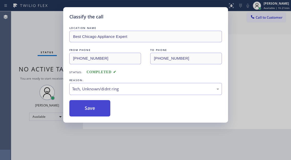
click at [102, 108] on button "Save" at bounding box center [89, 108] width 41 height 16
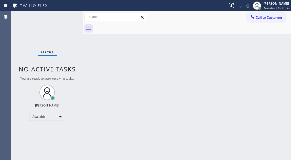
click at [269, 60] on div "Back to Dashboard Change Sender ID Customers Technicians Select a contact Outbo…" at bounding box center [187, 85] width 208 height 149
click at [73, 14] on div "Status No active tasks You are ready to start receiving tasks. [PERSON_NAME]" at bounding box center [47, 85] width 72 height 149
click at [72, 14] on div "Status No active tasks You are ready to start receiving tasks. [PERSON_NAME]" at bounding box center [47, 85] width 72 height 149
click at [273, 56] on div "Back to Dashboard Change Sender ID Customers Technicians Select a contact Outbo…" at bounding box center [187, 85] width 208 height 149
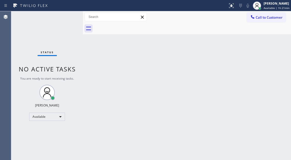
click at [71, 17] on div "Status No active tasks You are ready to start receiving tasks. [PERSON_NAME]" at bounding box center [47, 85] width 72 height 149
click at [77, 20] on div "Status No active tasks You are ready to start receiving tasks. [PERSON_NAME]" at bounding box center [47, 85] width 72 height 149
click at [66, 15] on div "Status No active tasks You are ready to start receiving tasks. [PERSON_NAME]" at bounding box center [47, 85] width 72 height 149
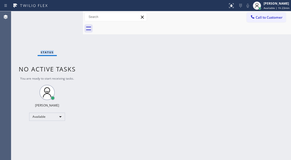
click at [66, 15] on div "Status No active tasks You are ready to start receiving tasks. [PERSON_NAME]" at bounding box center [47, 85] width 72 height 149
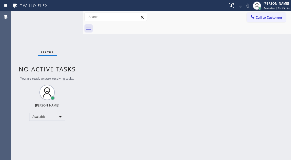
click at [66, 15] on div "Status No active tasks You are ready to start receiving tasks. [PERSON_NAME]" at bounding box center [47, 85] width 72 height 149
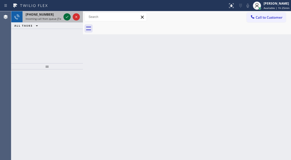
click at [66, 15] on icon at bounding box center [67, 17] width 6 height 6
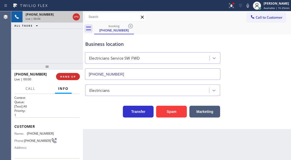
type input "[PHONE_NUMBER]"
click at [73, 78] on span "HANG UP" at bounding box center [68, 77] width 16 height 4
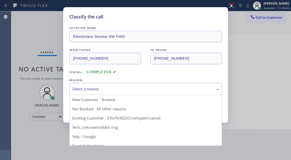
click at [94, 85] on div "Select a reason" at bounding box center [145, 89] width 152 height 12
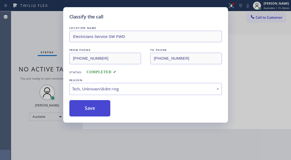
click at [92, 113] on button "Save" at bounding box center [89, 108] width 41 height 16
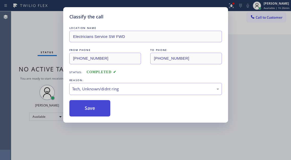
click at [92, 113] on button "Save" at bounding box center [89, 108] width 41 height 16
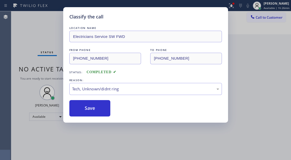
click at [48, 31] on div "Classify the call LOCATION NAME Electricians Service SW FWD FROM PHONE [PHONE_N…" at bounding box center [145, 80] width 291 height 160
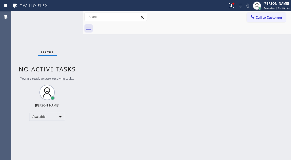
click at [69, 16] on div "Status No active tasks You are ready to start receiving tasks. [PERSON_NAME]" at bounding box center [47, 85] width 72 height 149
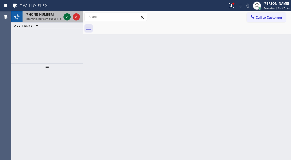
click at [67, 14] on icon at bounding box center [67, 17] width 6 height 6
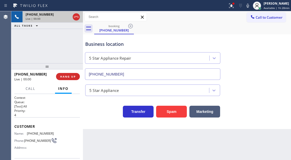
type input "[PHONE_NUMBER]"
click at [70, 79] on button "HANG UP" at bounding box center [68, 76] width 24 height 7
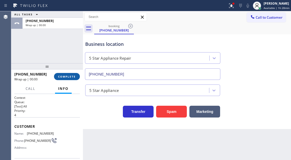
click at [70, 79] on button "COMPLETE" at bounding box center [67, 76] width 26 height 7
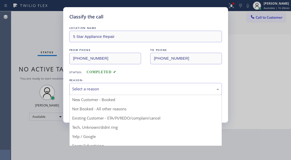
click at [153, 92] on div "Select a reason" at bounding box center [145, 89] width 152 height 12
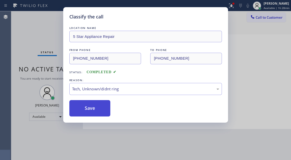
click at [91, 110] on button "Save" at bounding box center [89, 108] width 41 height 16
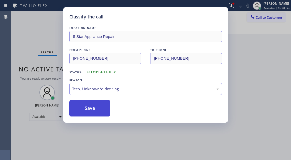
click at [91, 110] on button "Save" at bounding box center [89, 108] width 41 height 16
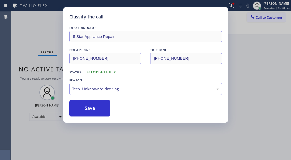
click at [45, 29] on div "Status No active tasks You are ready to start receiving tasks. [PERSON_NAME]" at bounding box center [47, 85] width 72 height 149
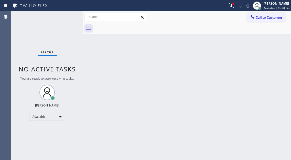
click at [64, 17] on div "Status No active tasks You are ready to start receiving tasks. [PERSON_NAME]" at bounding box center [47, 85] width 72 height 149
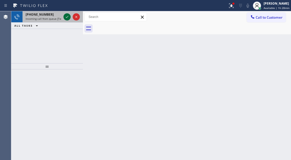
click at [64, 17] on icon at bounding box center [67, 17] width 6 height 6
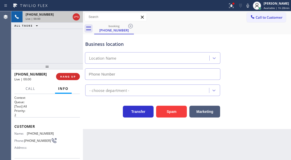
type input "[PHONE_NUMBER]"
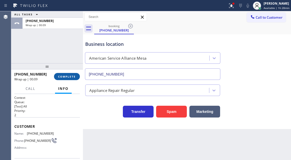
click at [60, 77] on span "COMPLETE" at bounding box center [67, 77] width 18 height 4
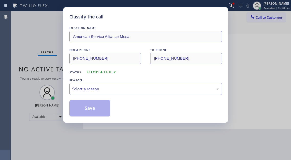
click at [123, 79] on div "REASON:" at bounding box center [145, 80] width 152 height 5
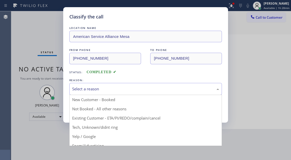
click at [125, 84] on div "Select a reason" at bounding box center [145, 89] width 152 height 12
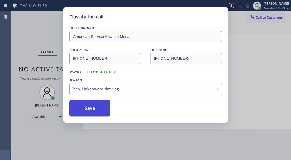
click at [93, 113] on button "Save" at bounding box center [89, 108] width 41 height 16
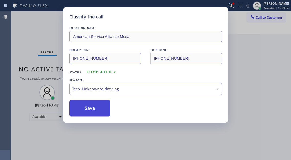
click at [93, 113] on button "Save" at bounding box center [89, 108] width 41 height 16
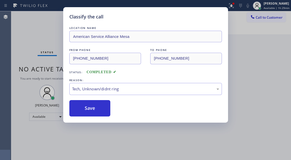
click at [42, 25] on div "Classify the call LOCATION NAME American Service Alliance Mesa FROM PHONE [PHON…" at bounding box center [145, 80] width 291 height 160
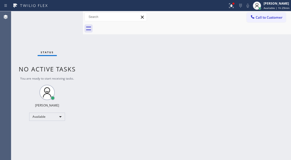
click at [65, 13] on div "Status No active tasks You are ready to start receiving tasks. [PERSON_NAME]" at bounding box center [47, 85] width 72 height 149
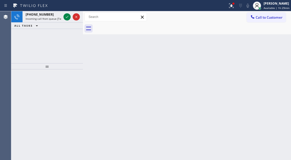
click at [65, 13] on div at bounding box center [71, 16] width 18 height 11
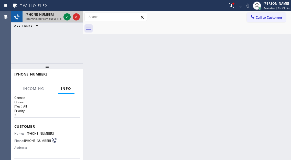
click at [63, 17] on div at bounding box center [71, 16] width 18 height 11
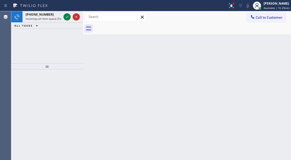
click at [63, 17] on div at bounding box center [71, 16] width 18 height 11
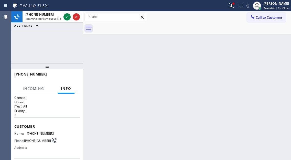
click at [63, 17] on div at bounding box center [71, 16] width 18 height 11
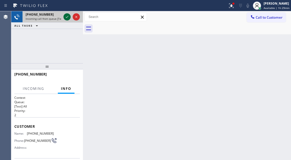
click at [65, 18] on icon at bounding box center [67, 17] width 6 height 6
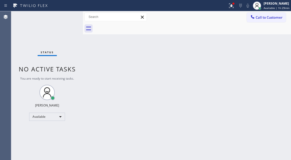
click at [67, 19] on div "Status No active tasks You are ready to start receiving tasks. [PERSON_NAME]" at bounding box center [47, 85] width 72 height 149
click at [68, 15] on div "Status No active tasks You are ready to start receiving tasks. [PERSON_NAME]" at bounding box center [47, 85] width 72 height 149
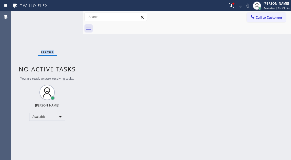
click at [68, 15] on div "Status No active tasks You are ready to start receiving tasks. [PERSON_NAME]" at bounding box center [47, 85] width 72 height 149
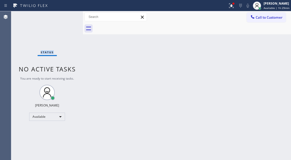
click at [68, 15] on div "Status No active tasks You are ready to start receiving tasks. [PERSON_NAME]" at bounding box center [47, 85] width 72 height 149
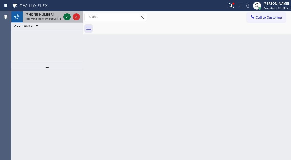
click at [68, 15] on icon at bounding box center [67, 17] width 6 height 6
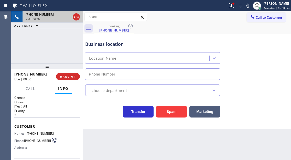
type input "[PHONE_NUMBER]"
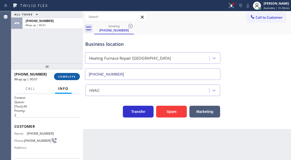
click at [67, 74] on button "COMPLETE" at bounding box center [67, 76] width 26 height 7
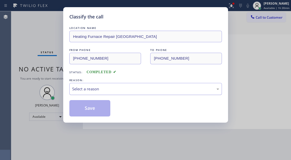
click at [108, 91] on div "Select a reason" at bounding box center [145, 89] width 147 height 6
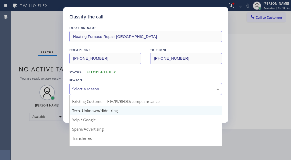
scroll to position [26, 0]
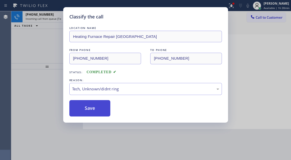
click at [96, 109] on button "Save" at bounding box center [89, 108] width 41 height 16
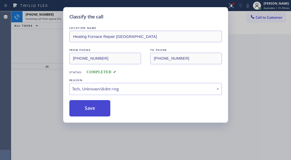
click at [96, 109] on button "Save" at bounding box center [89, 108] width 41 height 16
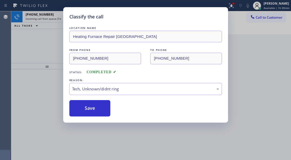
click at [52, 42] on div "Classify the call LOCATION NAME Viking Co(TFN) FROM PHONE [PHONE_NUMBER] TO PHO…" at bounding box center [151, 85] width 280 height 149
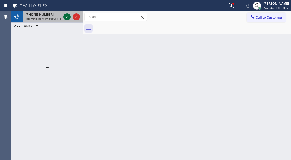
click at [67, 19] on icon at bounding box center [67, 17] width 6 height 6
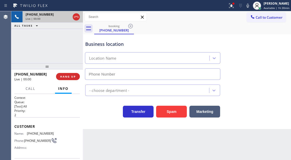
type input "[PHONE_NUMBER]"
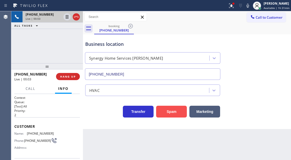
click at [177, 112] on button "Spam" at bounding box center [171, 112] width 31 height 12
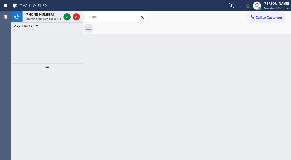
click at [65, 22] on div "[PHONE_NUMBER] Incoming call from queue [Test] All" at bounding box center [47, 16] width 72 height 11
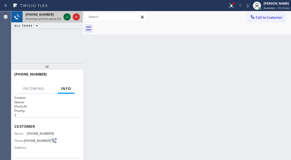
click at [64, 19] on icon at bounding box center [67, 17] width 6 height 6
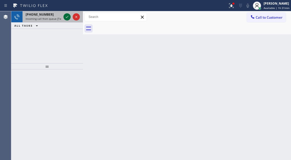
click at [64, 19] on icon at bounding box center [67, 17] width 6 height 6
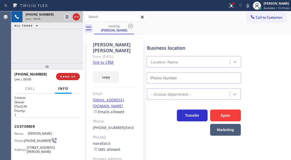
type input "[PHONE_NUMBER]"
click at [102, 60] on link "link to CRM" at bounding box center [103, 62] width 21 height 5
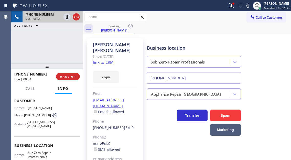
click at [37, 117] on span "[PHONE_NUMBER]" at bounding box center [37, 115] width 27 height 4
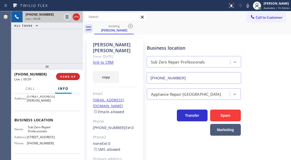
click at [43, 133] on span "Sub Zero Repair Professionals" at bounding box center [41, 129] width 26 height 8
drag, startPoint x: 62, startPoint y: 51, endPoint x: 64, endPoint y: 47, distance: 4.0
click at [63, 50] on div "[PHONE_NUMBER] Live | 01:37 ALL TASKS ALL TASKS ACTIVE TASKS TASKS IN WRAP UP" at bounding box center [47, 37] width 72 height 52
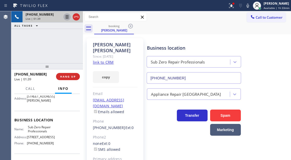
click at [68, 17] on icon at bounding box center [67, 17] width 3 height 4
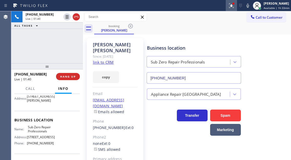
click at [228, 8] on div at bounding box center [231, 6] width 11 height 6
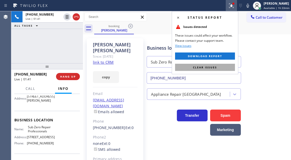
click at [195, 65] on button "Clear issues" at bounding box center [205, 67] width 60 height 7
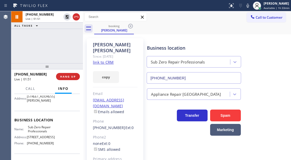
click at [277, 66] on div "Business location Sub Zero Repair Professionals [PHONE_NUMBER]" at bounding box center [218, 60] width 144 height 46
click at [63, 33] on div "[PHONE_NUMBER] Live | 02:06 ALL TASKS ALL TASKS ACTIVE TASKS TASKS IN WRAP UP" at bounding box center [47, 37] width 72 height 52
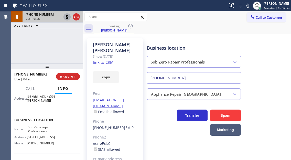
click at [66, 16] on icon at bounding box center [67, 17] width 4 height 4
click at [273, 53] on div "Business location Sub Zero Repair Professionals [PHONE_NUMBER]" at bounding box center [218, 60] width 144 height 46
click at [77, 42] on div "[PHONE_NUMBER] Live | 04:36 ALL TASKS ALL TASKS ACTIVE TASKS TASKS IN WRAP UP" at bounding box center [47, 37] width 72 height 52
click at [65, 18] on icon at bounding box center [67, 17] width 6 height 6
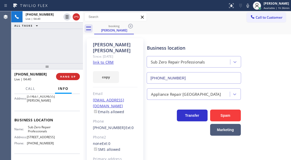
click at [251, 4] on icon at bounding box center [248, 6] width 6 height 6
click at [278, 34] on div "booking [PERSON_NAME]" at bounding box center [192, 29] width 197 height 12
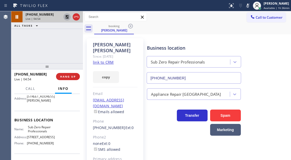
click at [67, 17] on icon at bounding box center [67, 17] width 6 height 6
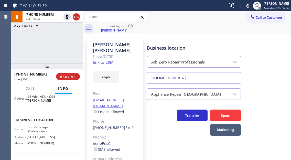
click at [247, 6] on icon at bounding box center [248, 6] width 6 height 6
click at [74, 76] on span "HANG UP" at bounding box center [68, 77] width 16 height 4
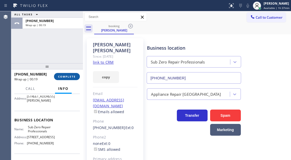
click at [68, 76] on span "COMPLETE" at bounding box center [67, 77] width 18 height 4
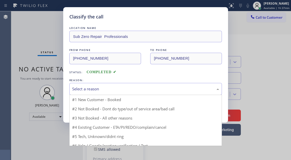
click at [109, 89] on div "Select a reason" at bounding box center [145, 89] width 147 height 6
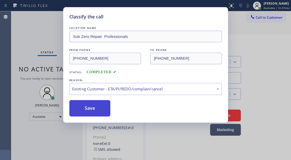
click at [90, 101] on button "Save" at bounding box center [89, 108] width 41 height 16
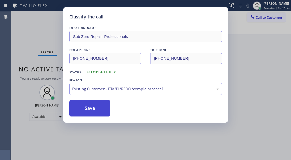
click at [91, 106] on button "Save" at bounding box center [89, 108] width 41 height 16
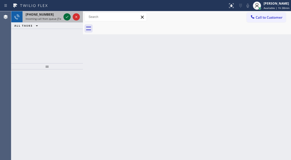
click at [64, 15] on icon at bounding box center [67, 17] width 6 height 6
click at [67, 19] on icon at bounding box center [67, 17] width 6 height 6
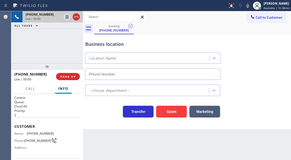
type input "[PHONE_NUMBER]"
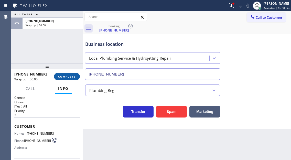
click at [70, 76] on span "COMPLETE" at bounding box center [67, 77] width 18 height 4
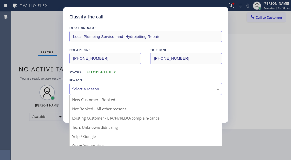
click at [126, 85] on div "Select a reason" at bounding box center [145, 89] width 152 height 12
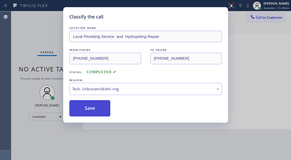
click at [98, 104] on button "Save" at bounding box center [89, 108] width 41 height 16
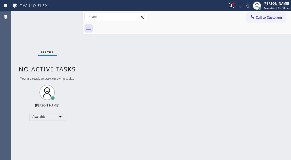
drag, startPoint x: 279, startPoint y: 59, endPoint x: 234, endPoint y: 55, distance: 46.0
click at [279, 59] on div "Back to Dashboard Change Sender ID Customers Technicians Select a contact Outbo…" at bounding box center [187, 85] width 208 height 149
click at [71, 16] on div "Status No active tasks You are ready to start receiving tasks. [PERSON_NAME]" at bounding box center [47, 85] width 72 height 149
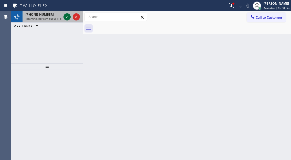
click at [67, 17] on icon at bounding box center [67, 17] width 6 height 6
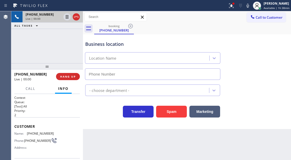
type input "[PHONE_NUMBER]"
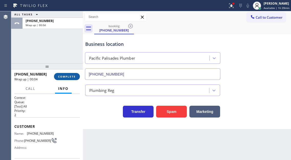
click at [70, 80] on button "COMPLETE" at bounding box center [67, 76] width 26 height 7
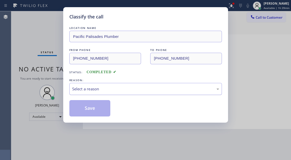
click at [142, 90] on div "Select a reason" at bounding box center [145, 89] width 147 height 6
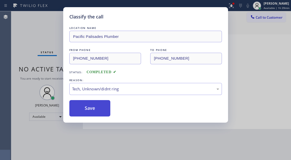
click at [103, 103] on button "Save" at bounding box center [89, 108] width 41 height 16
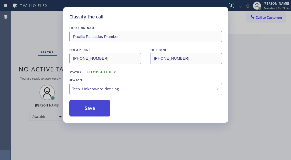
click at [103, 103] on button "Save" at bounding box center [89, 108] width 41 height 16
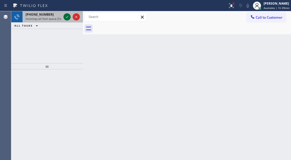
click at [67, 19] on icon at bounding box center [67, 17] width 6 height 6
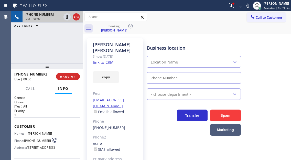
type input "[PHONE_NUMBER]"
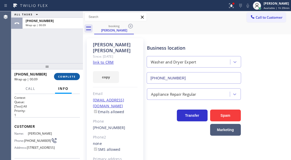
click at [70, 76] on span "COMPLETE" at bounding box center [67, 77] width 18 height 4
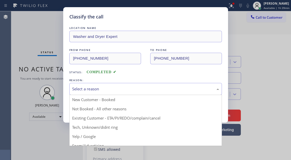
click at [132, 85] on div "Select a reason" at bounding box center [145, 89] width 152 height 12
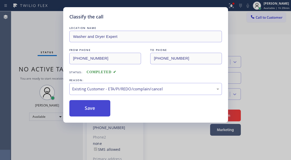
click at [98, 111] on button "Save" at bounding box center [89, 108] width 41 height 16
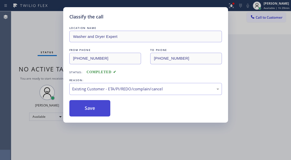
click at [98, 111] on button "Save" at bounding box center [89, 108] width 41 height 16
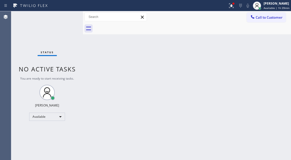
click at [59, 30] on div "Status No active tasks You are ready to start receiving tasks. [PERSON_NAME]" at bounding box center [47, 85] width 72 height 149
click at [72, 16] on div "Status No active tasks You are ready to start receiving tasks. [PERSON_NAME]" at bounding box center [47, 85] width 72 height 149
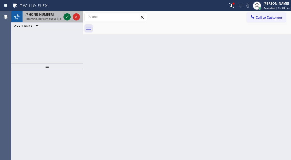
click at [68, 19] on icon at bounding box center [67, 17] width 6 height 6
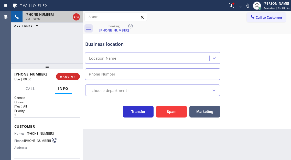
type input "[PHONE_NUMBER]"
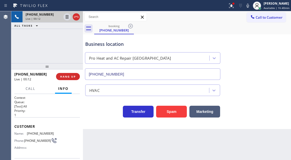
drag, startPoint x: 37, startPoint y: 129, endPoint x: 37, endPoint y: 132, distance: 2.6
click at [37, 132] on div "Customer Name: [PHONE_NUMBER] Phone: [PHONE_NUMBER] Address:" at bounding box center [46, 137] width 65 height 41
click at [37, 132] on span "[PHONE_NUMBER]" at bounding box center [40, 133] width 27 height 4
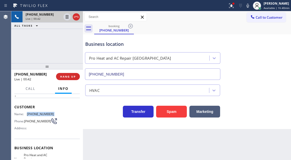
scroll to position [51, 0]
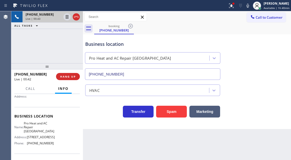
click at [39, 129] on span "Pro Heat and AC Repair [GEOGRAPHIC_DATA]" at bounding box center [39, 127] width 30 height 12
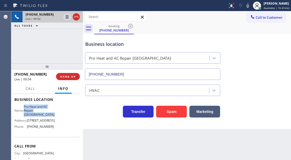
scroll to position [77, 0]
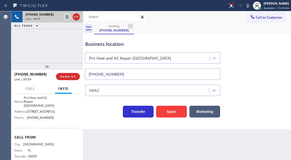
click at [41, 119] on span "[PHONE_NUMBER]" at bounding box center [40, 118] width 27 height 4
click at [96, 46] on div "Business location" at bounding box center [152, 44] width 135 height 7
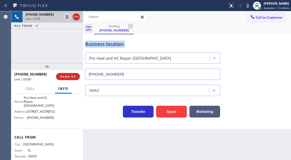
click at [96, 46] on div "Business location" at bounding box center [152, 44] width 135 height 7
click at [97, 47] on div "Business location" at bounding box center [152, 44] width 135 height 7
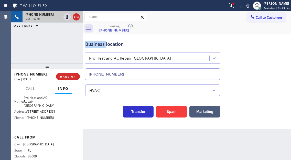
click at [97, 47] on div "Business location" at bounding box center [152, 44] width 135 height 7
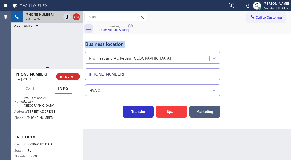
click at [97, 47] on div "Business location" at bounding box center [152, 44] width 135 height 7
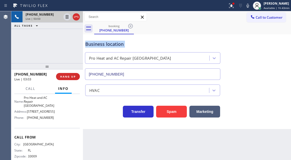
click at [97, 47] on div "Business location" at bounding box center [152, 44] width 135 height 7
click at [233, 7] on icon at bounding box center [231, 6] width 6 height 6
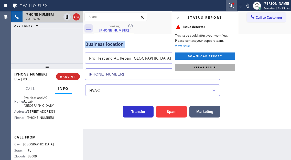
click at [229, 66] on button "Clear issue" at bounding box center [205, 67] width 60 height 7
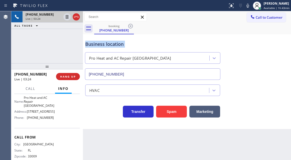
click at [266, 72] on div "Business location Pro Heat and AC Repair [GEOGRAPHIC_DATA] [PHONE_NUMBER]" at bounding box center [186, 57] width 205 height 46
click at [67, 17] on icon at bounding box center [67, 17] width 3 height 4
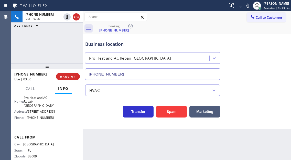
click at [248, 8] on icon at bounding box center [248, 6] width 6 height 6
click at [281, 50] on div "Business location Pro Heat and AC Repair [GEOGRAPHIC_DATA] [PHONE_NUMBER]" at bounding box center [186, 57] width 205 height 46
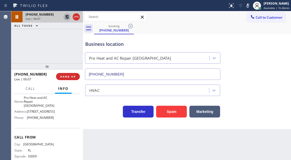
click at [67, 16] on icon at bounding box center [67, 17] width 6 height 6
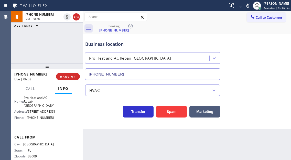
click at [246, 4] on icon at bounding box center [248, 6] width 6 height 6
click at [279, 59] on div "Business location Pro Heat and AC Repair [GEOGRAPHIC_DATA] [PHONE_NUMBER]" at bounding box center [186, 57] width 205 height 46
click at [265, 77] on div "Business location Pro Heat and AC Repair [GEOGRAPHIC_DATA] [PHONE_NUMBER]" at bounding box center [186, 57] width 205 height 46
click at [249, 8] on icon at bounding box center [248, 6] width 6 height 6
drag, startPoint x: 274, startPoint y: 61, endPoint x: 274, endPoint y: 42, distance: 18.2
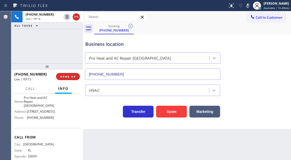
click at [274, 61] on div "Business location Pro Heat and AC Repair [GEOGRAPHIC_DATA] [PHONE_NUMBER]" at bounding box center [186, 57] width 205 height 46
click at [251, 6] on icon at bounding box center [248, 6] width 6 height 6
click at [262, 43] on div "Business location Pro Heat and AC Repair [GEOGRAPHIC_DATA] [PHONE_NUMBER]" at bounding box center [186, 57] width 205 height 46
click at [271, 57] on div "Business location Pro Heat and AC Repair [GEOGRAPHIC_DATA] [PHONE_NUMBER]" at bounding box center [186, 57] width 205 height 46
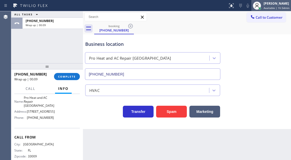
click at [273, 5] on div "[PERSON_NAME]" at bounding box center [276, 3] width 26 height 4
click at [266, 9] on span "Available | 1h 54min" at bounding box center [276, 8] width 26 height 4
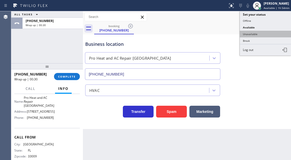
click at [254, 32] on button "Unavailable" at bounding box center [265, 34] width 51 height 7
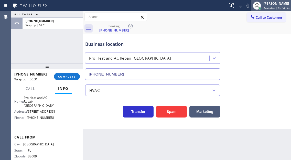
click at [267, 8] on span "Available | 1h 54min" at bounding box center [276, 8] width 26 height 4
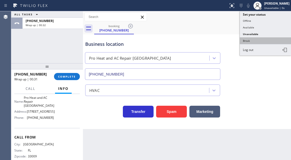
click at [258, 44] on button "Break" at bounding box center [265, 40] width 51 height 7
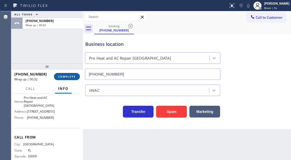
click at [70, 79] on button "COMPLETE" at bounding box center [67, 76] width 26 height 7
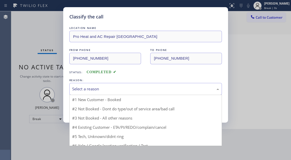
click at [94, 89] on div "Select a reason" at bounding box center [145, 89] width 147 height 6
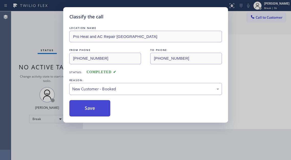
click at [93, 106] on button "Save" at bounding box center [89, 108] width 41 height 16
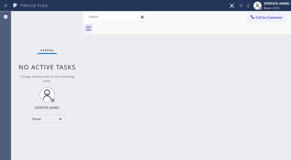
click at [275, 64] on div "Back to Dashboard Change Sender ID Customers Technicians Select a contact Outbo…" at bounding box center [187, 85] width 208 height 149
